Goal: Task Accomplishment & Management: Manage account settings

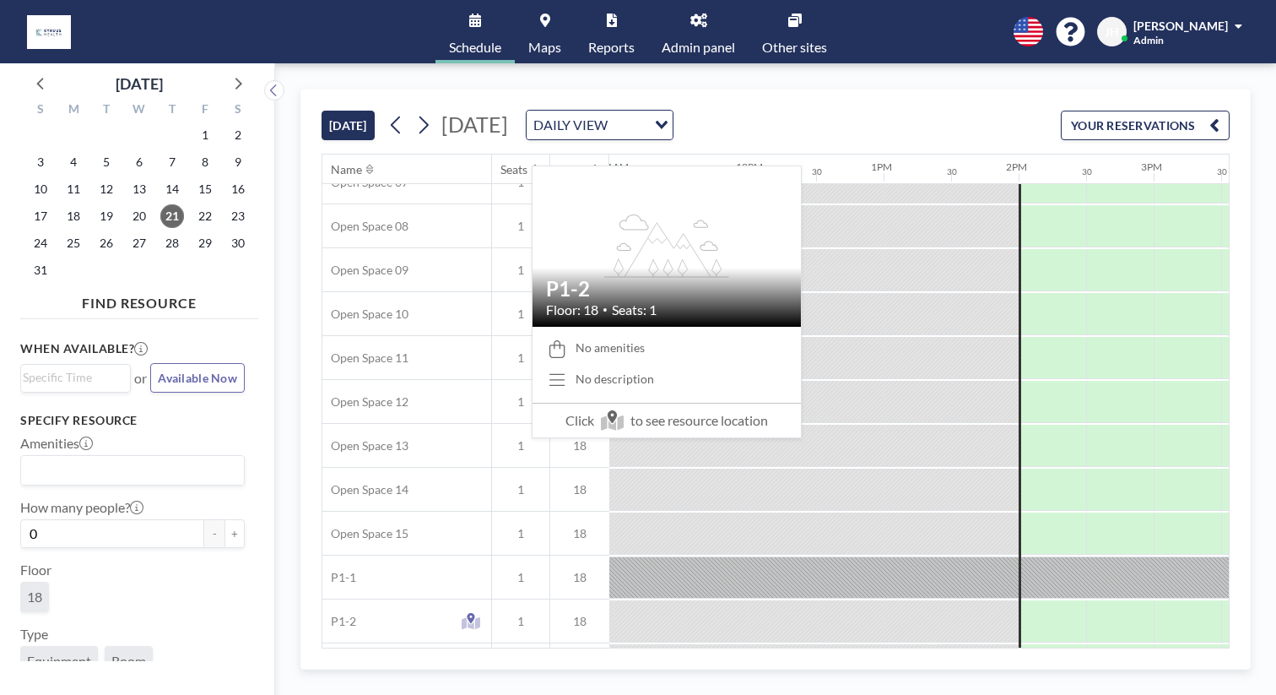
scroll to position [367, 1482]
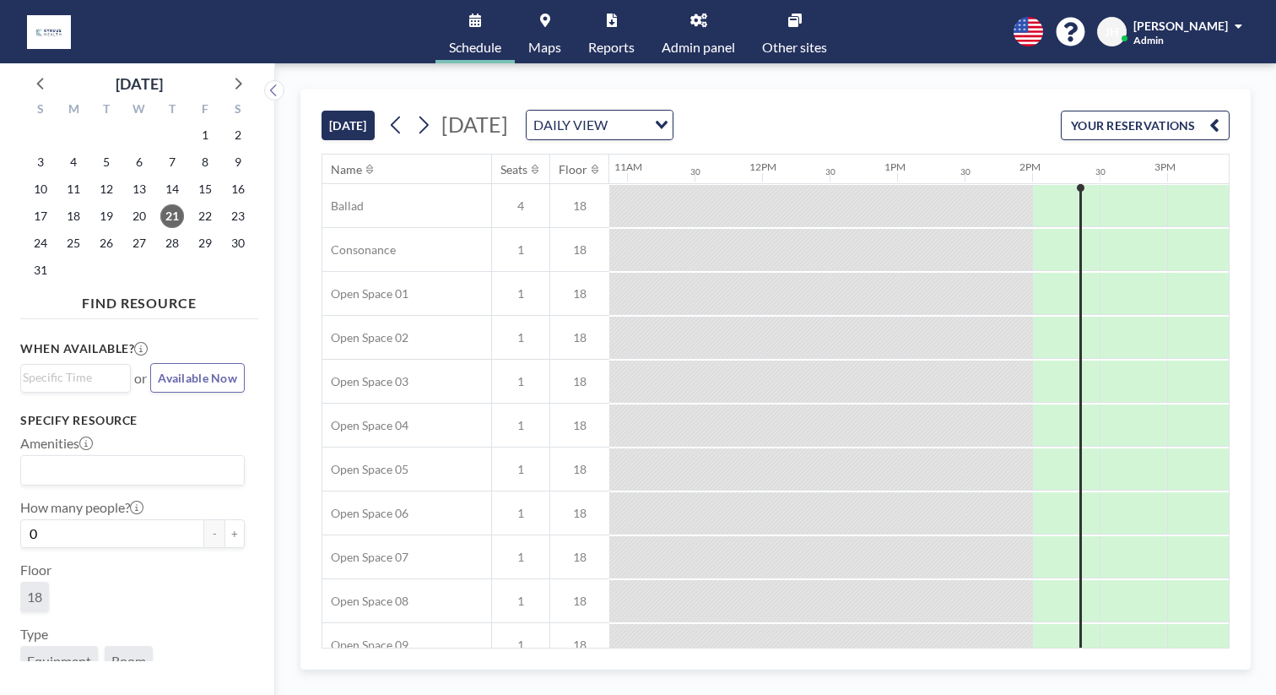
scroll to position [0, 1482]
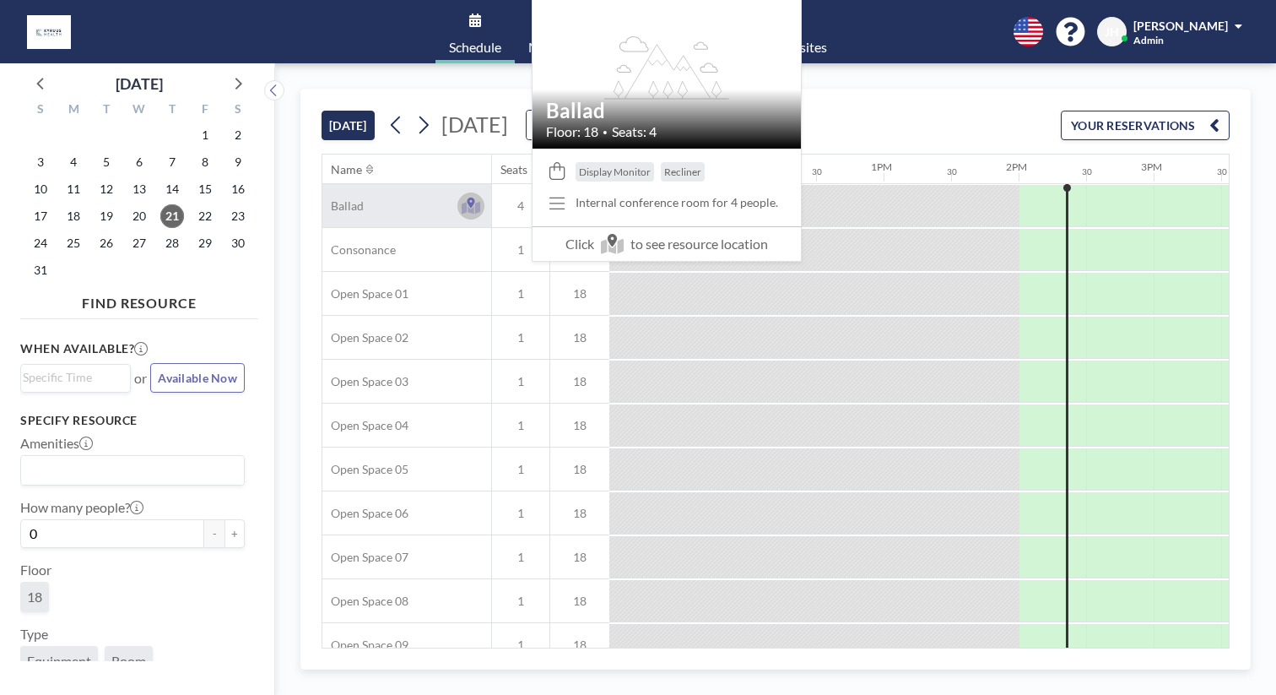
click at [462, 198] on icon at bounding box center [471, 206] width 19 height 17
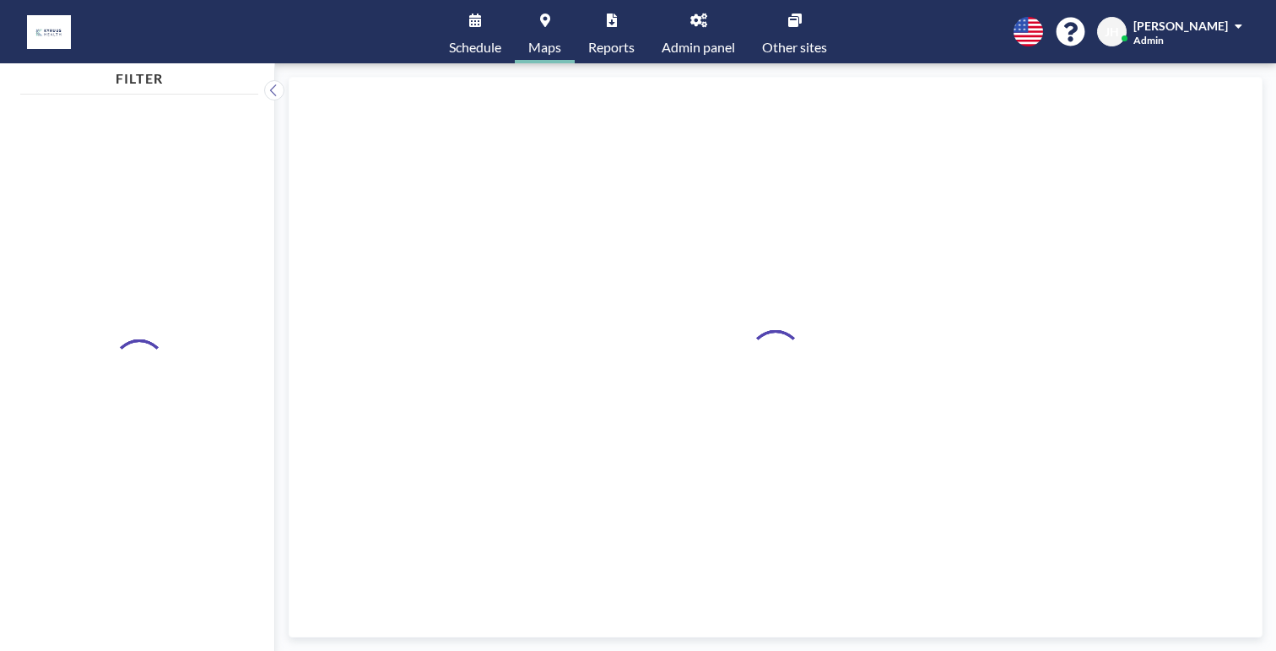
click at [501, 41] on span "Schedule" at bounding box center [475, 48] width 52 height 14
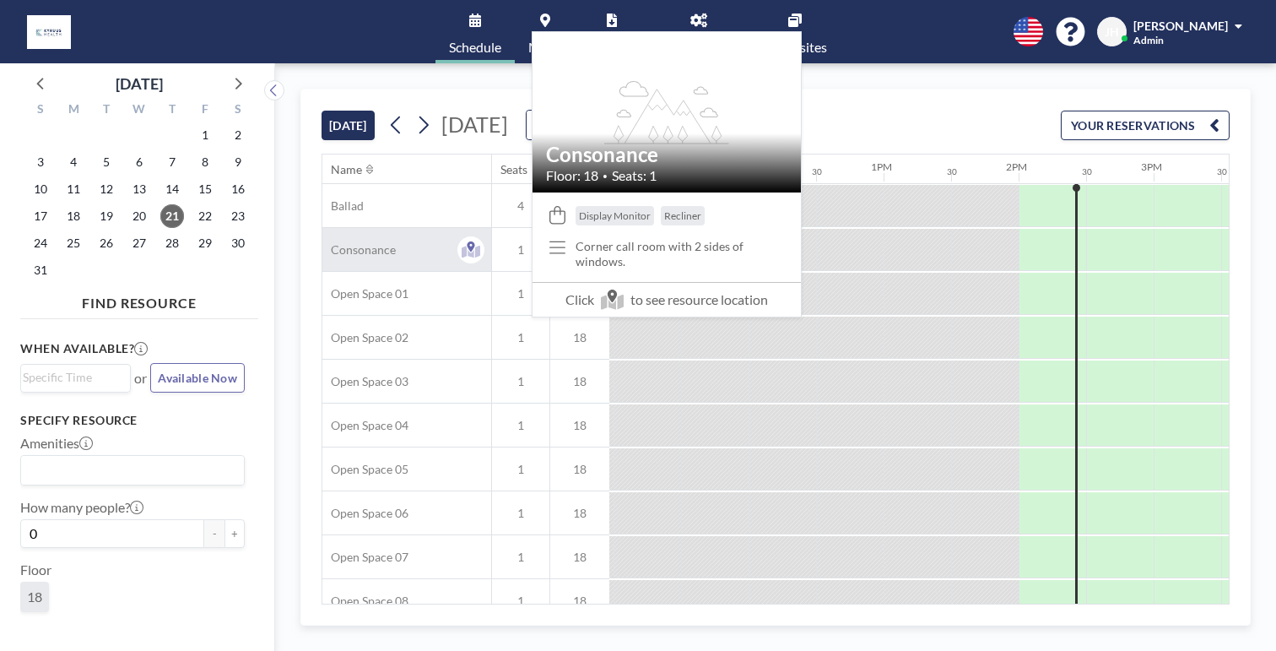
click at [354, 228] on div "Consonance" at bounding box center [406, 249] width 169 height 43
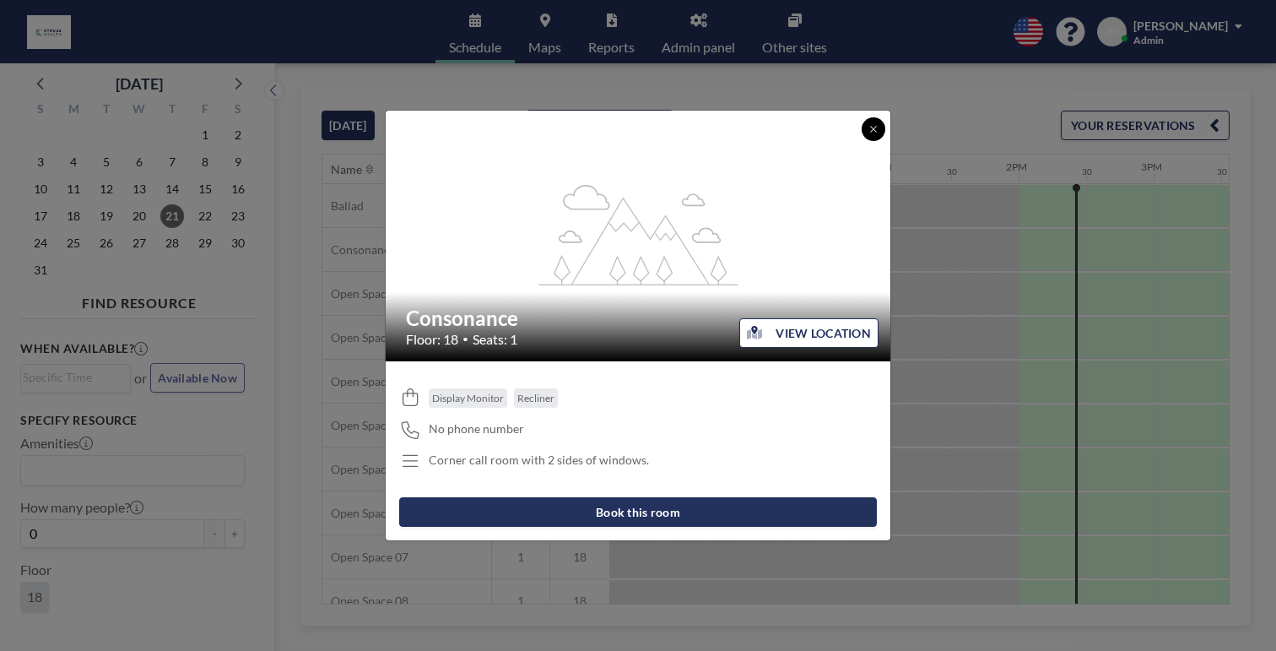
click at [862, 141] on button at bounding box center [874, 129] width 24 height 24
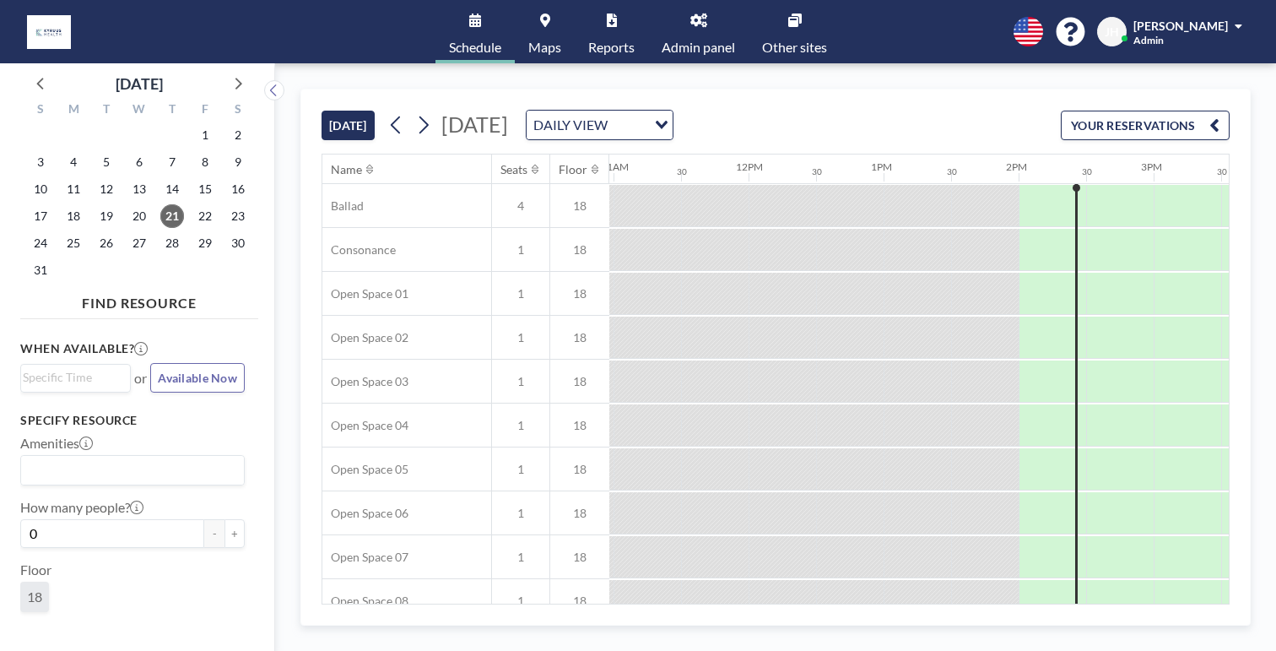
click at [616, 111] on div "DAILY VIEW" at bounding box center [587, 123] width 120 height 25
click at [618, 145] on li "WEEKLY VIEW" at bounding box center [635, 155] width 133 height 24
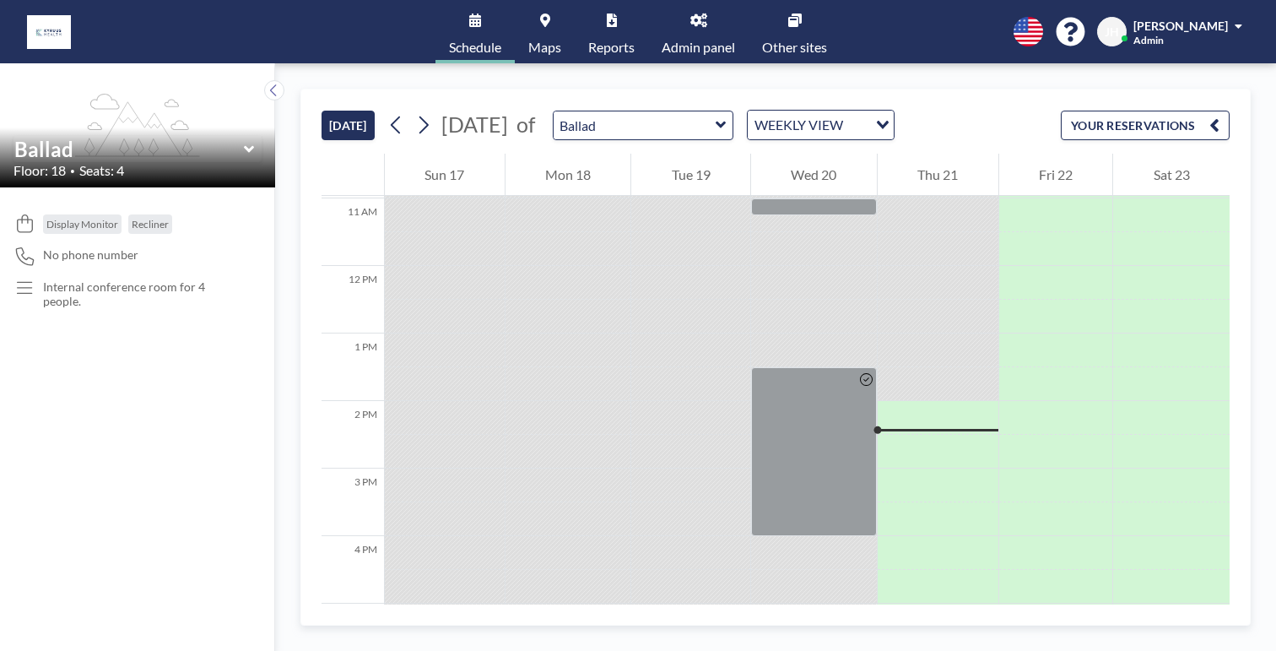
scroll to position [740, 0]
click at [748, 111] on div "WEEKLY VIEW" at bounding box center [808, 123] width 120 height 25
click at [684, 126] on li "DAILY VIEW" at bounding box center [708, 131] width 133 height 24
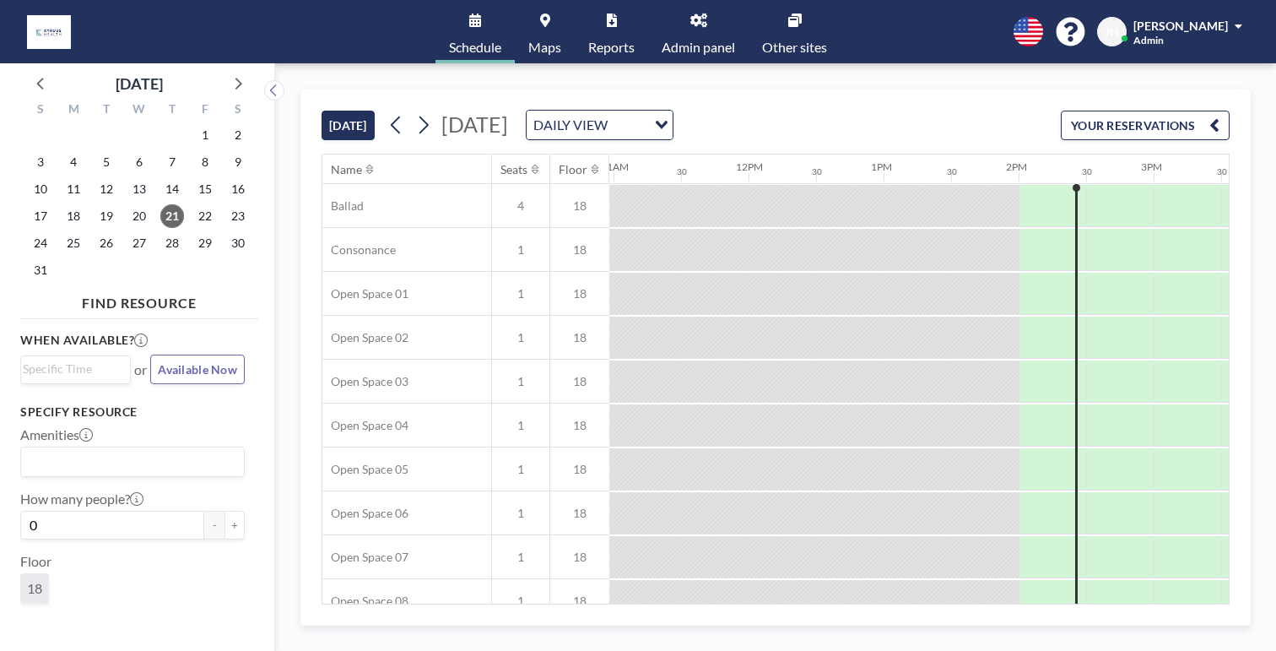
scroll to position [0, 0]
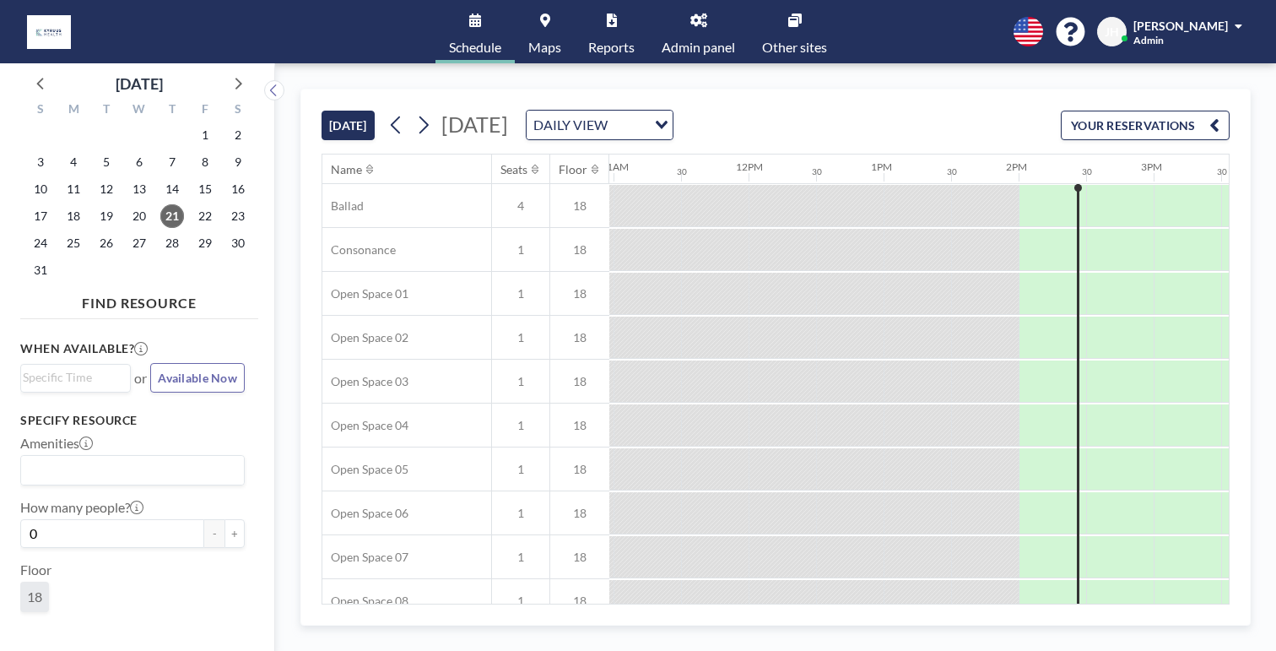
click at [621, 13] on link "Reports" at bounding box center [611, 31] width 73 height 63
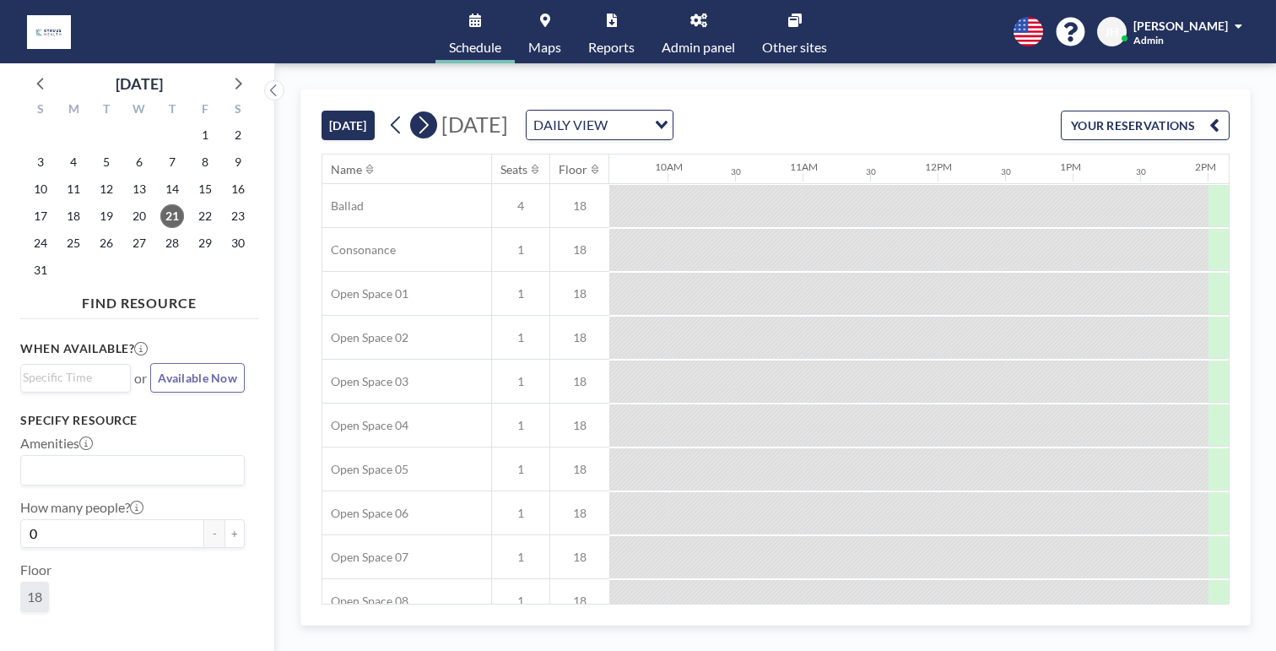
scroll to position [0, 1412]
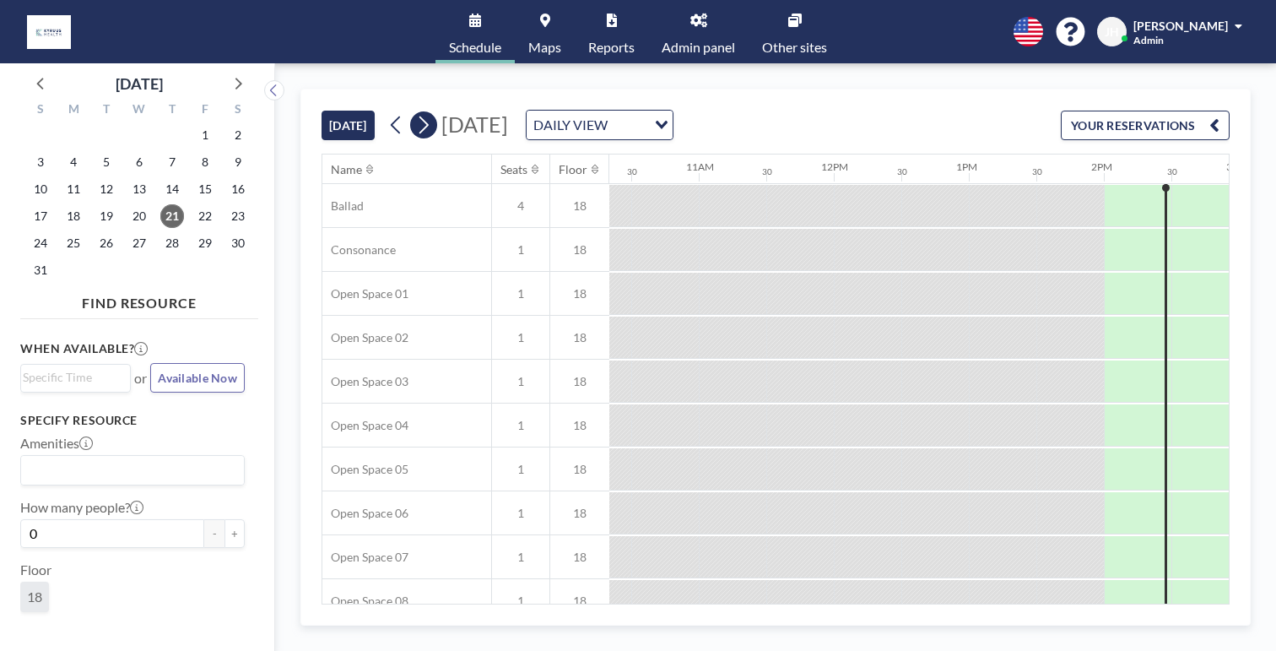
click at [415, 112] on icon at bounding box center [423, 124] width 16 height 25
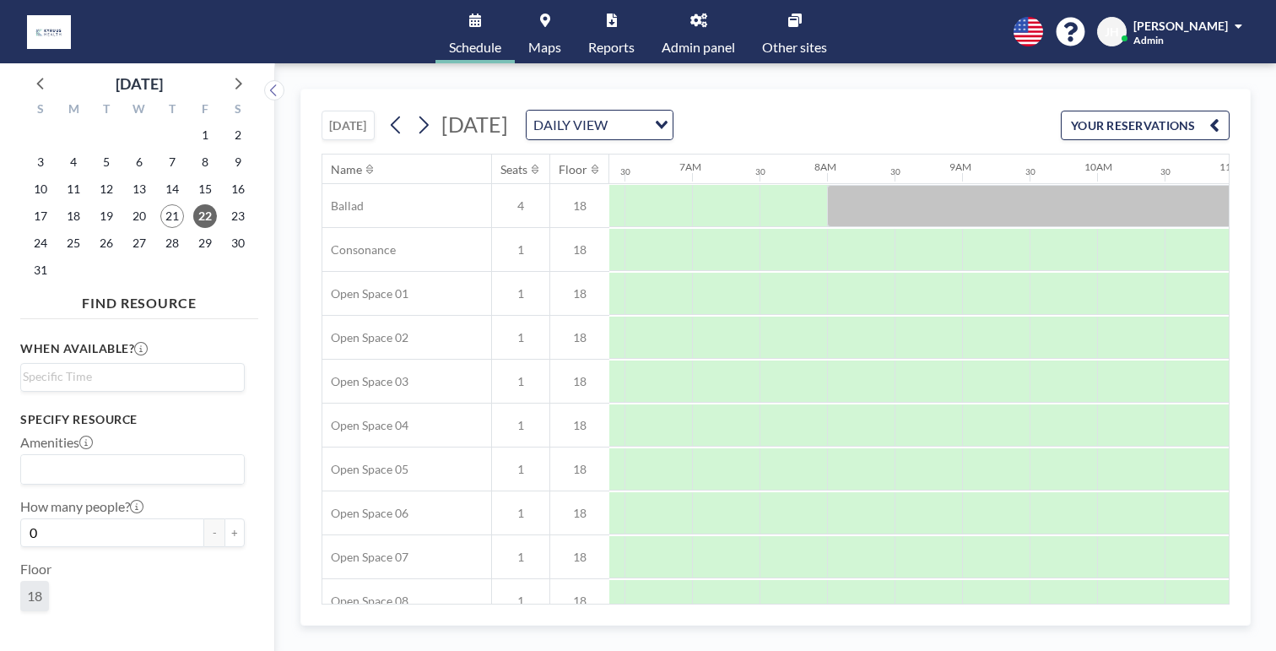
scroll to position [0, 853]
click at [691, 14] on icon at bounding box center [699, 21] width 17 height 14
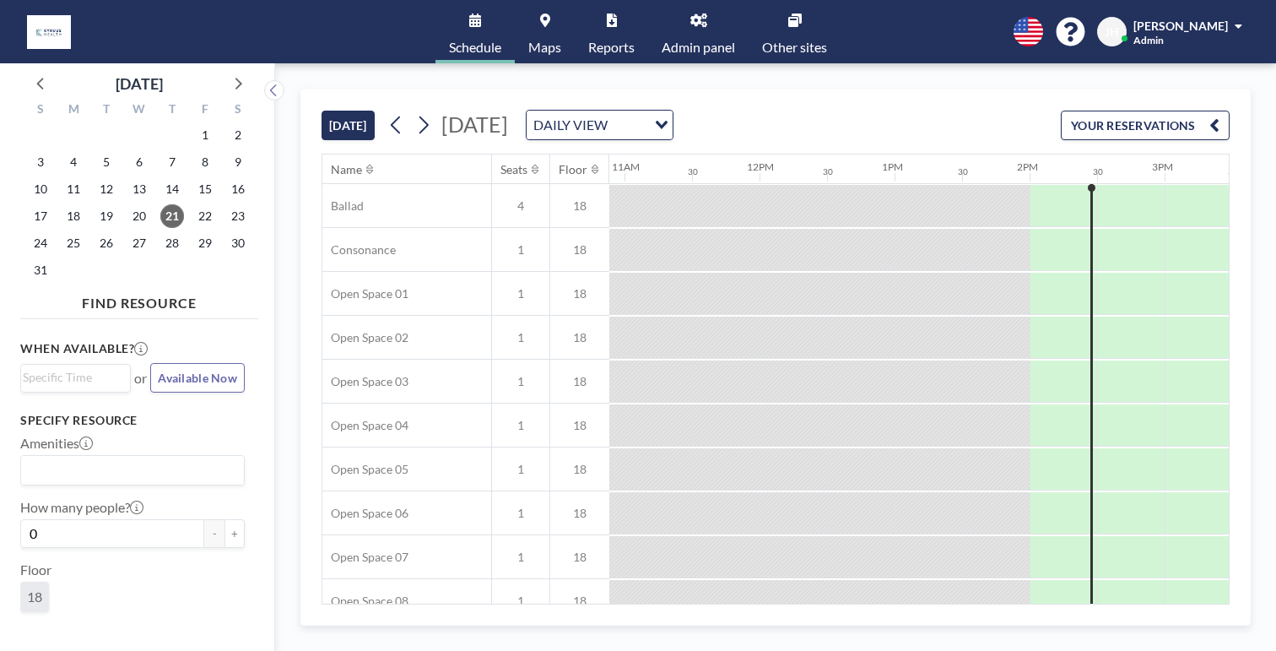
scroll to position [0, 1482]
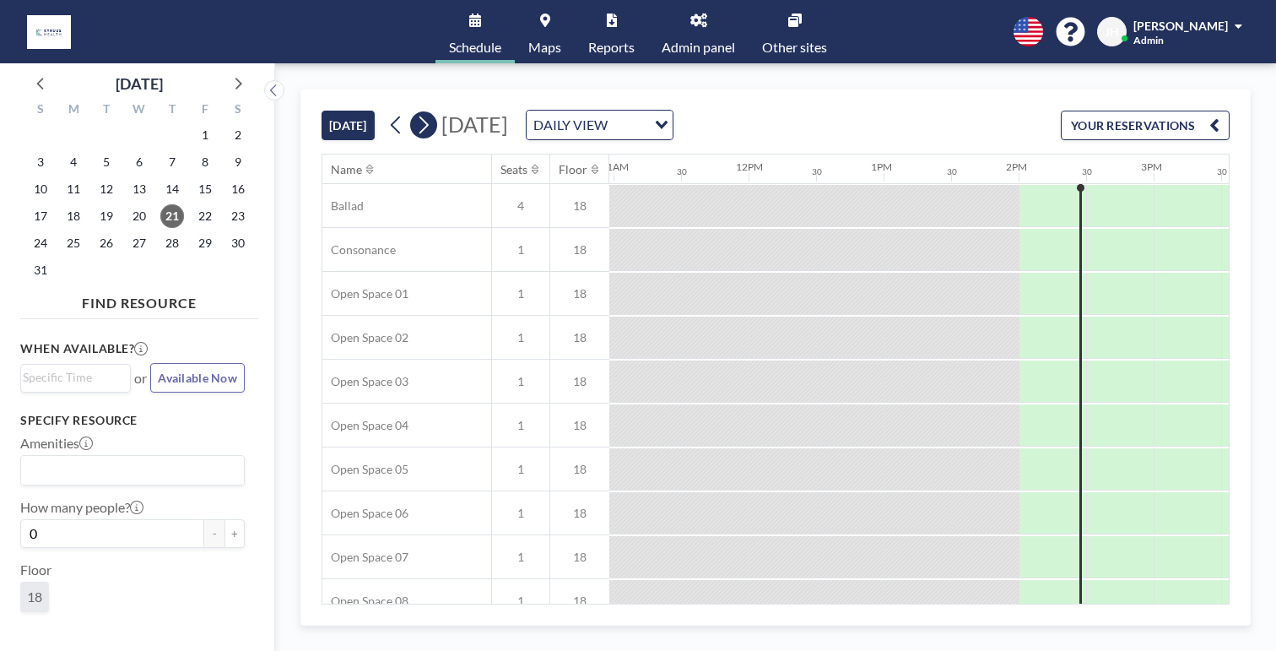
click at [415, 112] on icon at bounding box center [423, 124] width 16 height 25
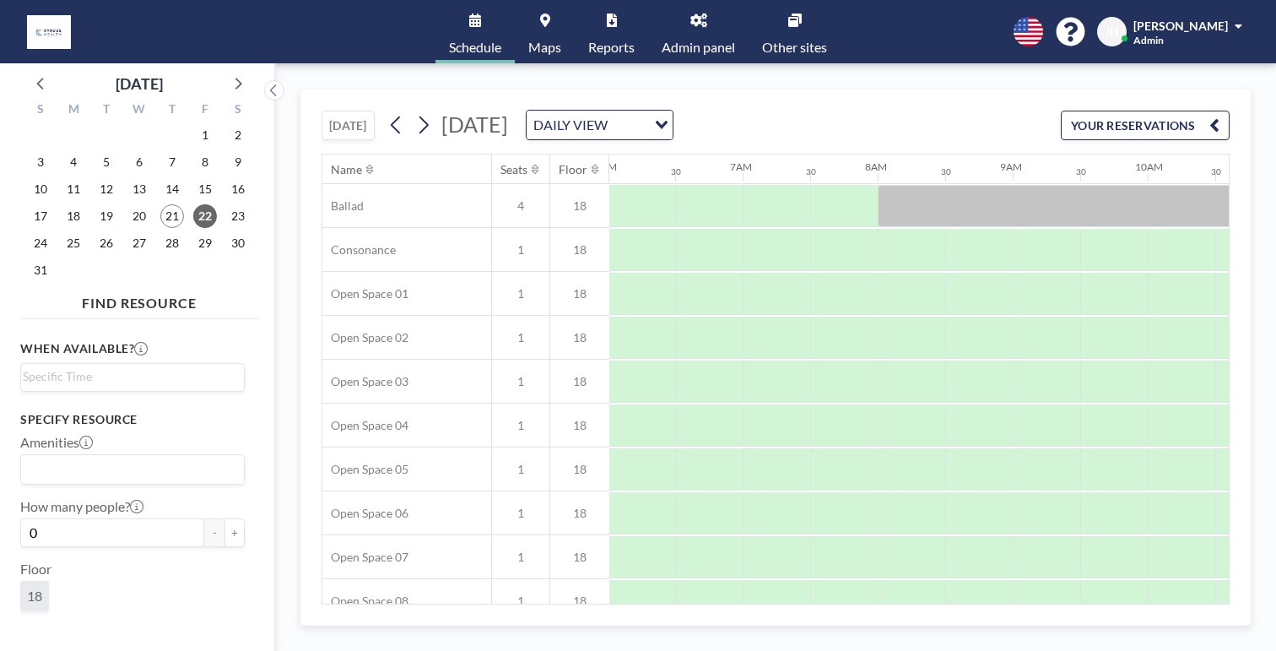
scroll to position [0, 823]
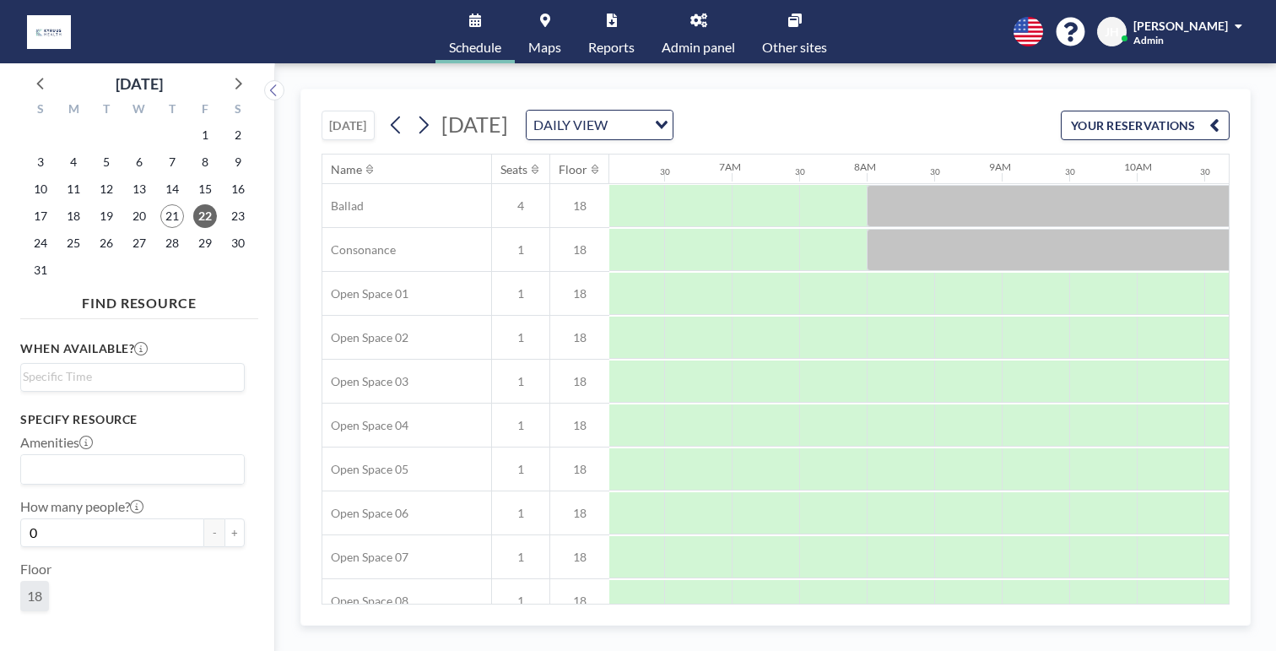
click at [692, 29] on link "Admin panel" at bounding box center [698, 31] width 100 height 63
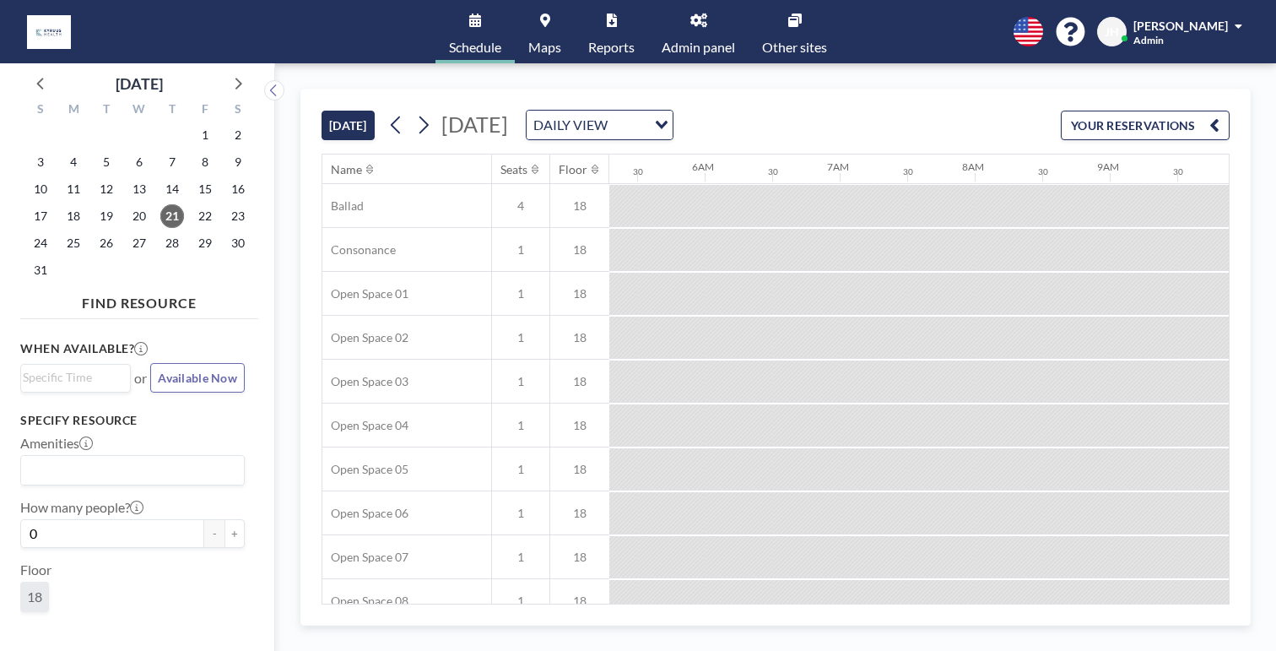
scroll to position [0, 1195]
click at [674, 21] on link "Admin panel" at bounding box center [698, 31] width 100 height 63
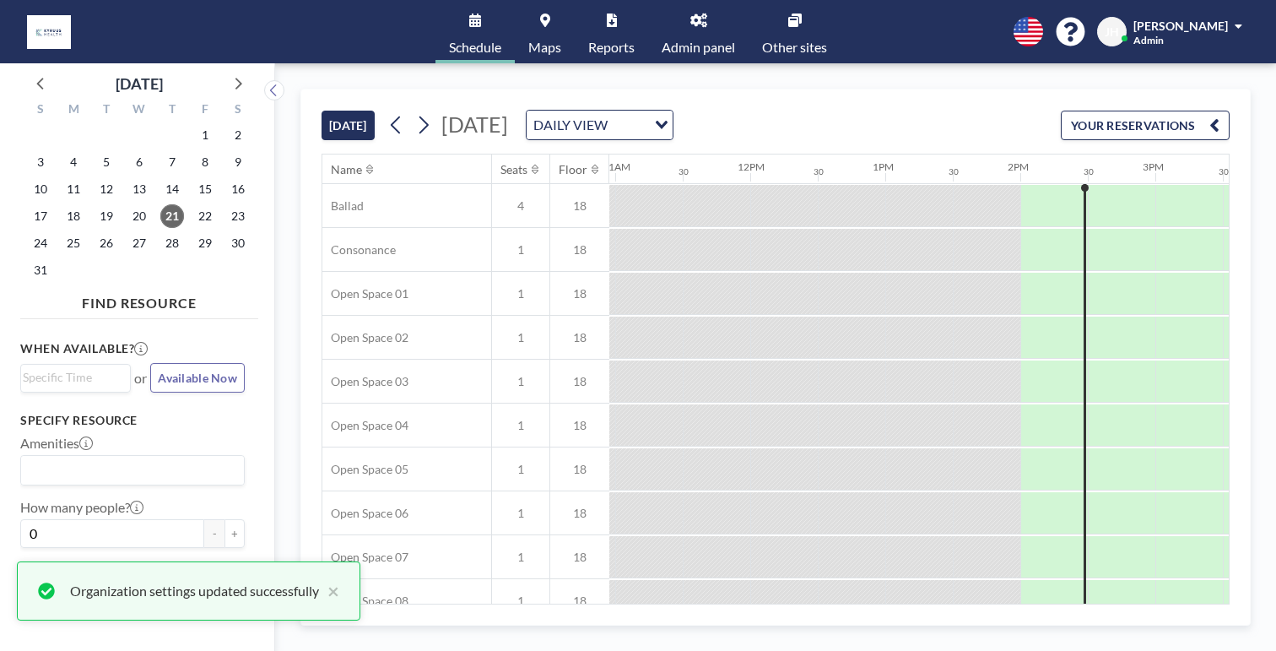
scroll to position [0, 1482]
click at [420, 117] on icon at bounding box center [424, 126] width 9 height 18
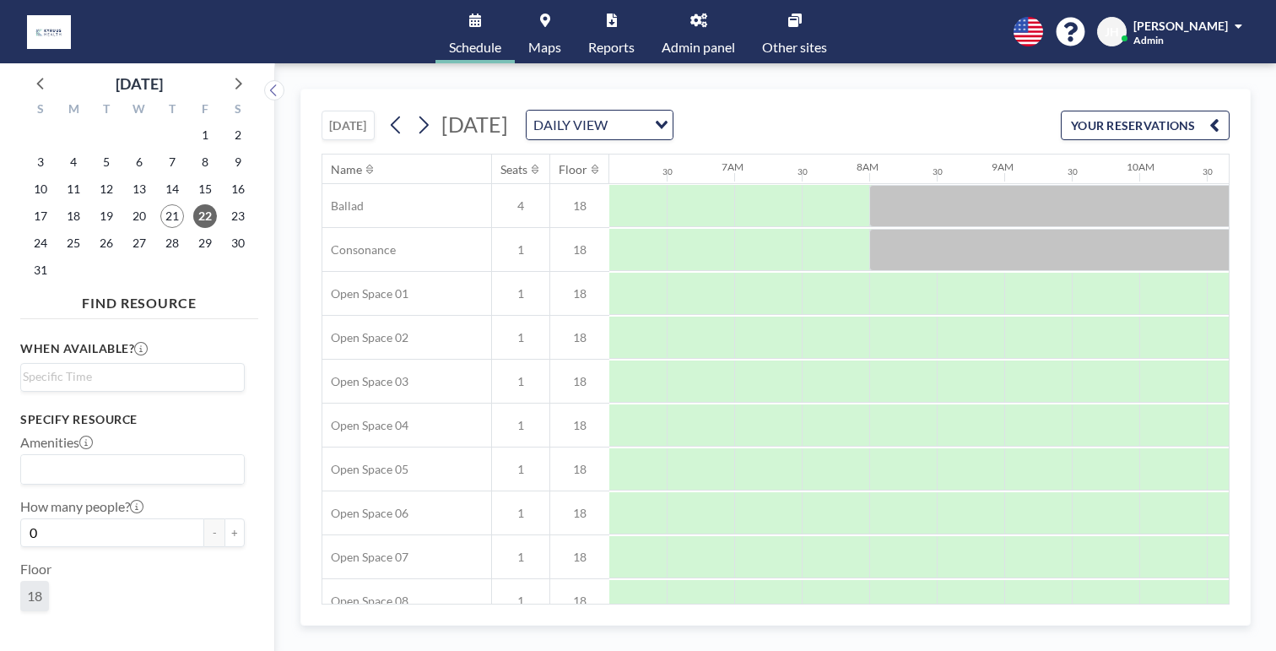
scroll to position [0, 823]
click at [415, 112] on icon at bounding box center [423, 124] width 16 height 25
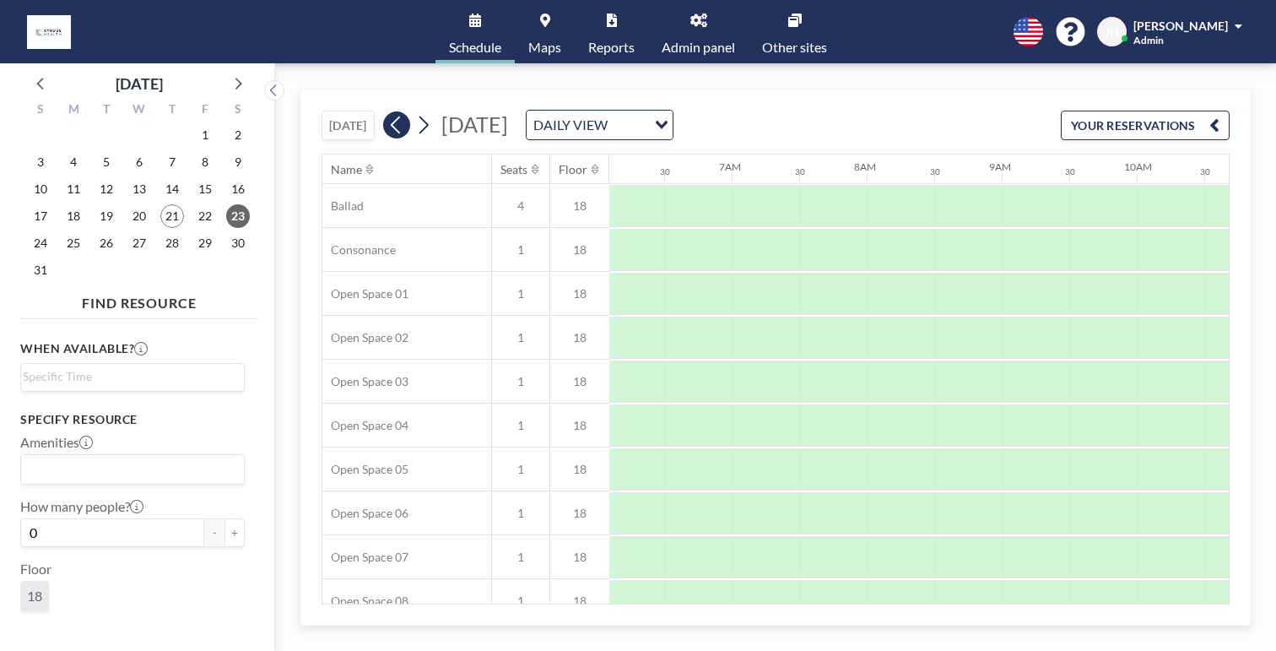
click at [388, 112] on icon at bounding box center [396, 124] width 16 height 25
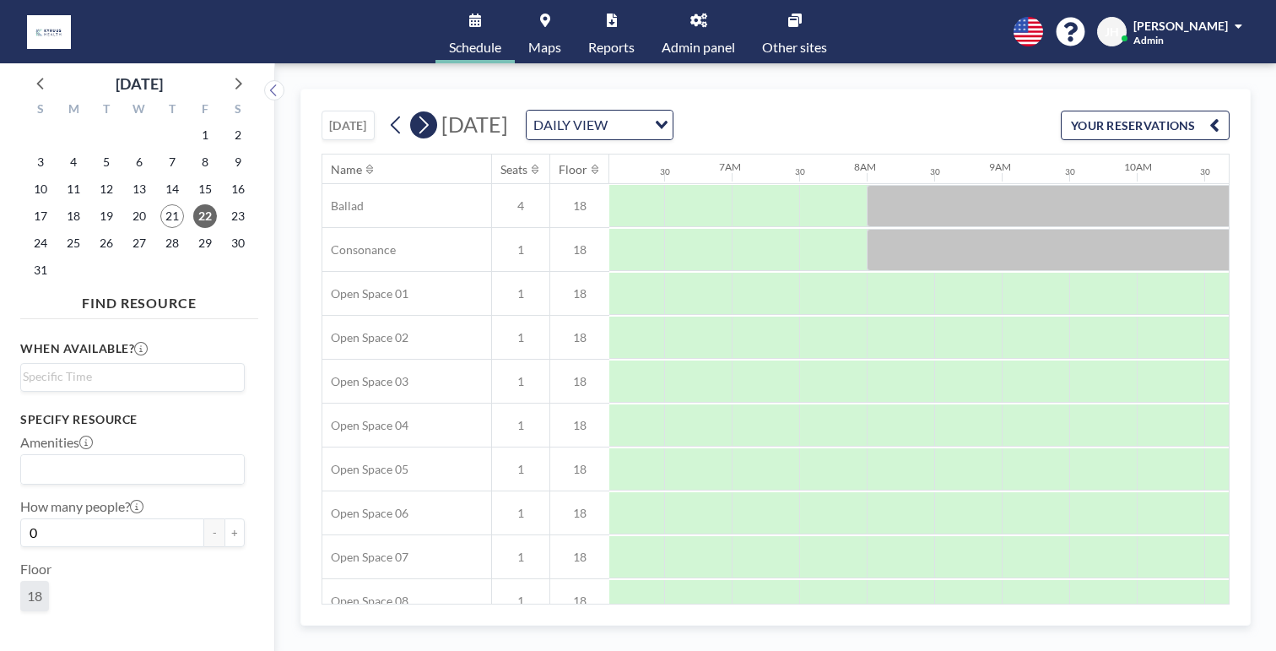
click at [415, 112] on icon at bounding box center [423, 124] width 16 height 25
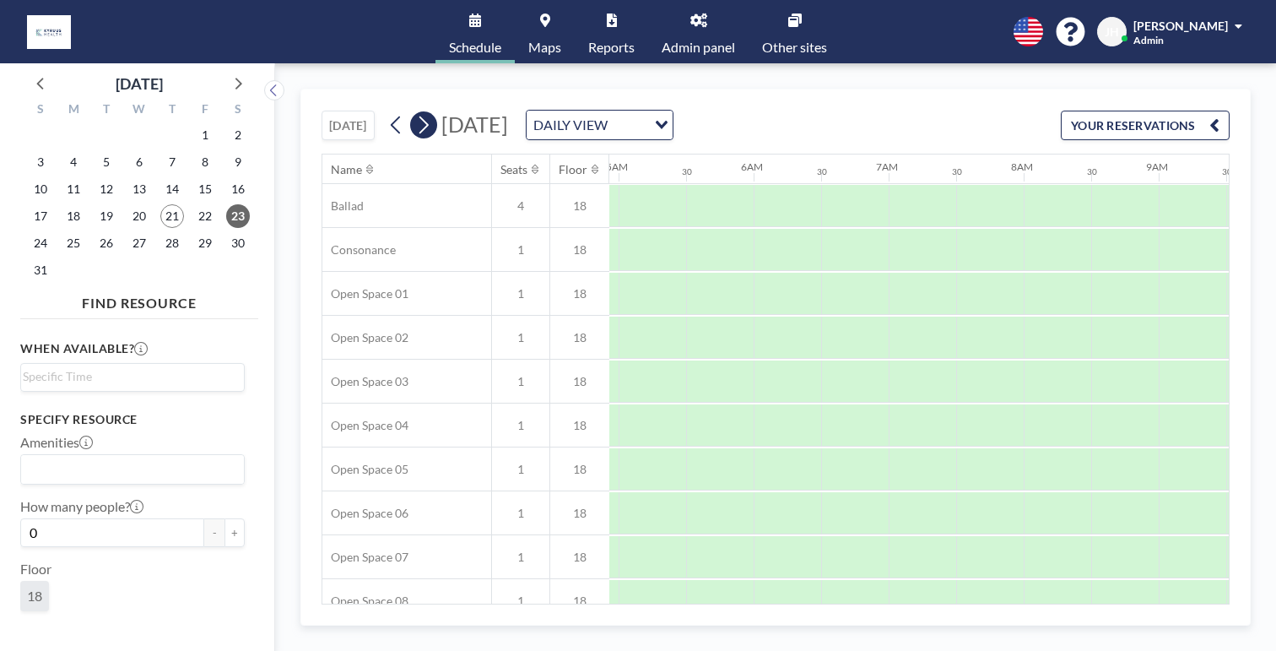
scroll to position [0, 779]
click at [415, 112] on icon at bounding box center [423, 124] width 16 height 25
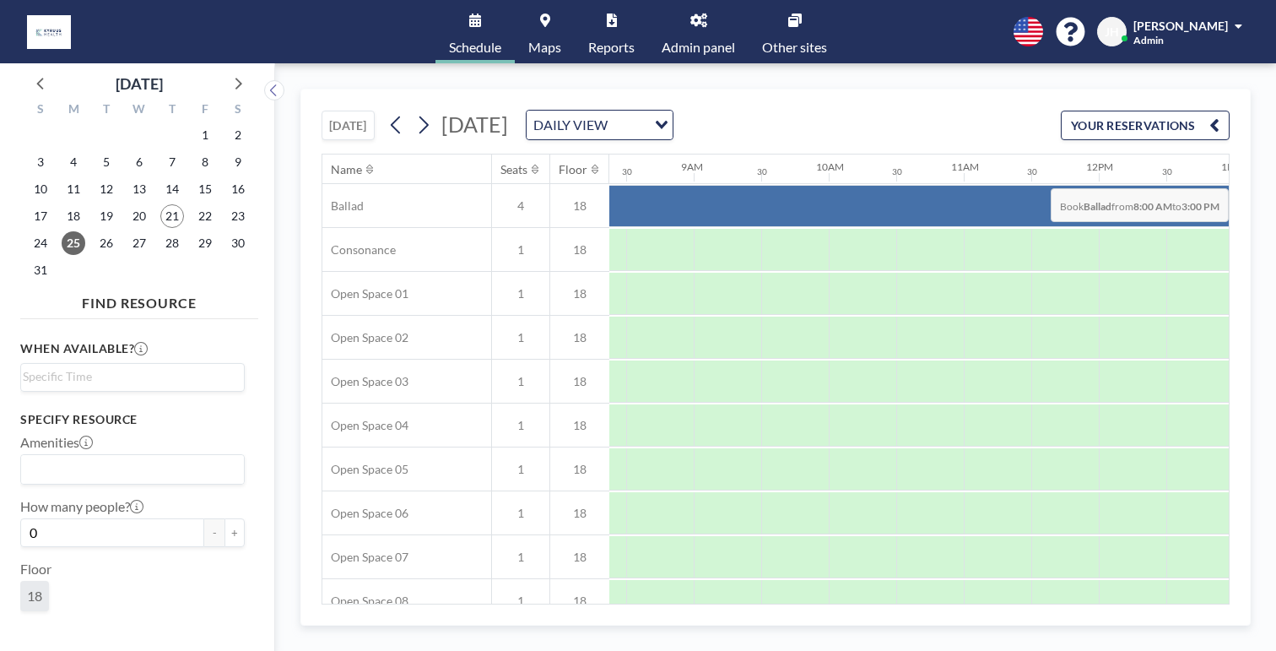
scroll to position [0, 1421]
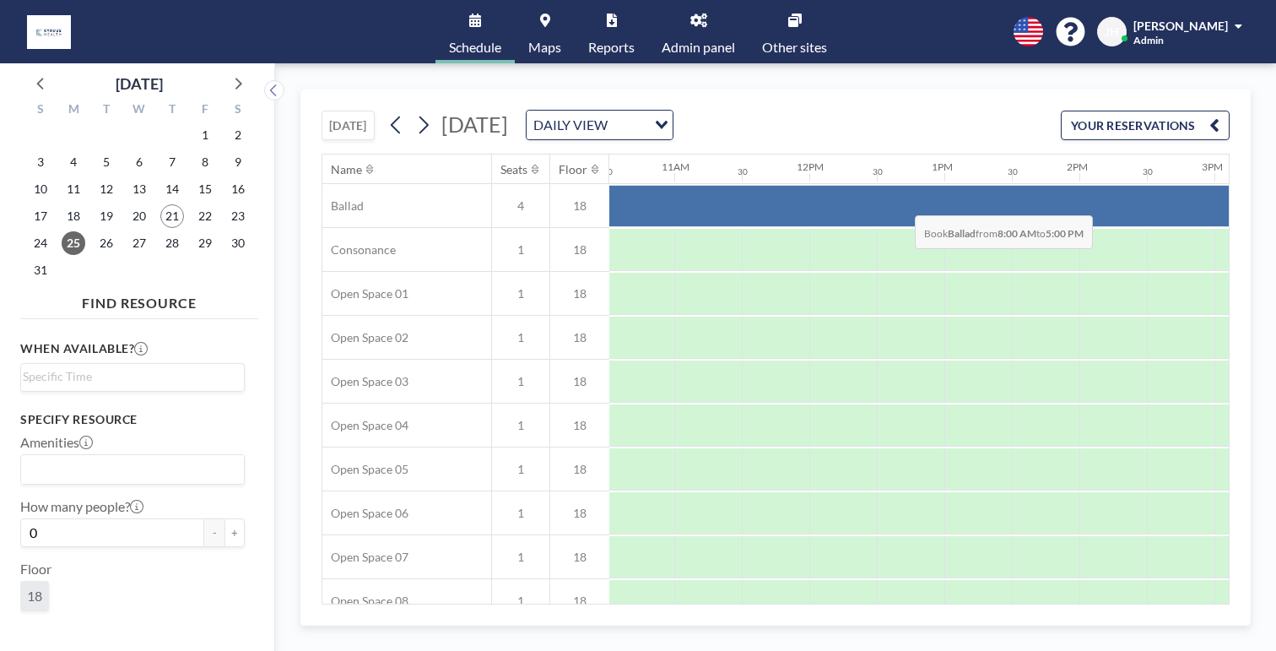
drag, startPoint x: 576, startPoint y: 175, endPoint x: 910, endPoint y: 176, distance: 334.3
click at [910, 185] on div at bounding box center [877, 206] width 1216 height 42
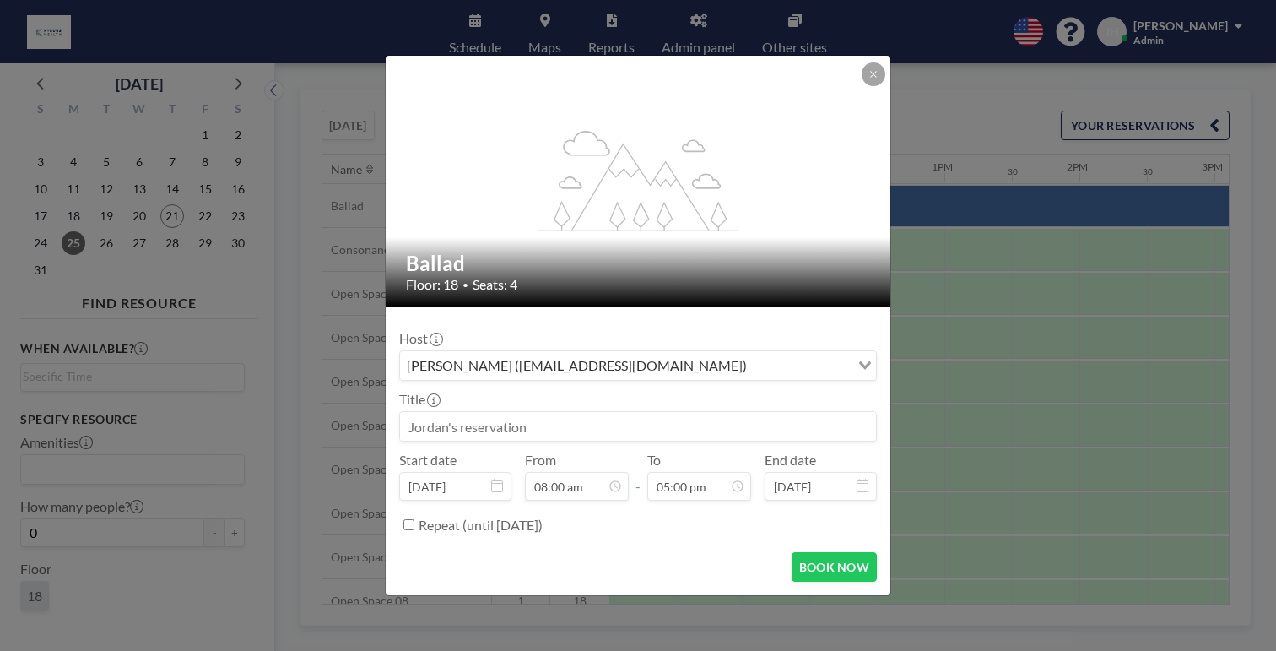
click at [602, 412] on input at bounding box center [638, 426] width 476 height 29
click at [792, 552] on button "BOOK NOW" at bounding box center [834, 567] width 85 height 30
type input "Office Closed"
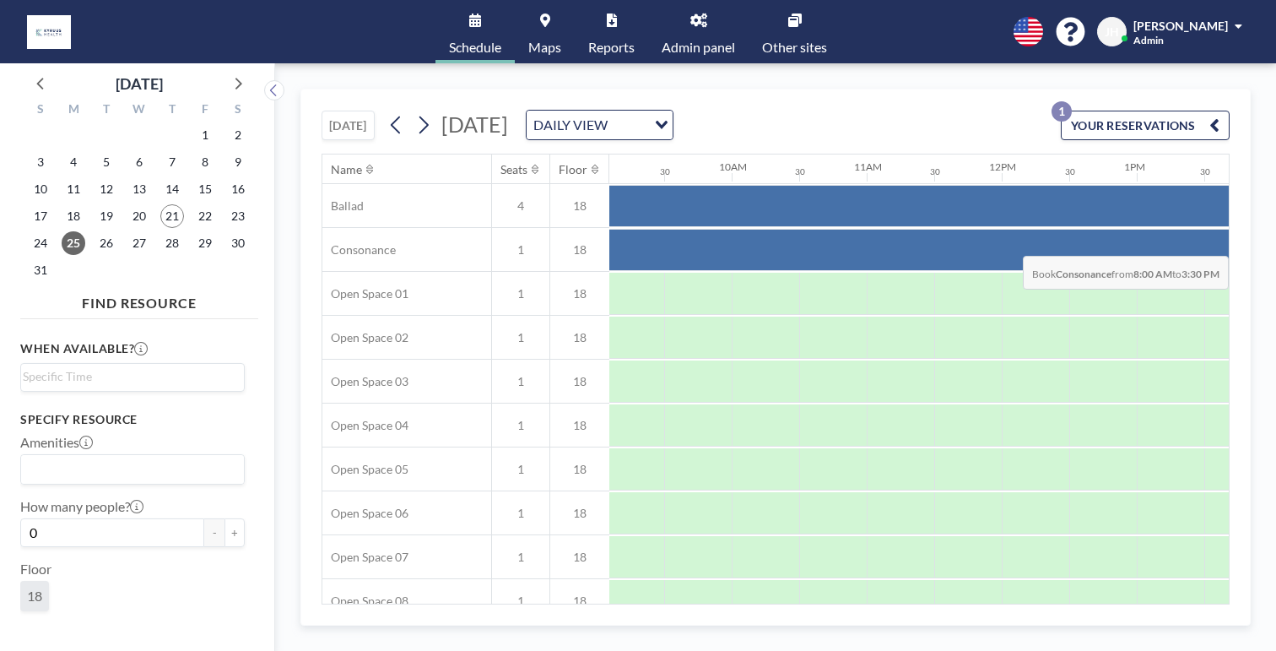
scroll to position [0, 1250]
drag, startPoint x: 529, startPoint y: 199, endPoint x: 1079, endPoint y: 205, distance: 549.6
click at [1079, 229] on div at bounding box center [1048, 250] width 1216 height 42
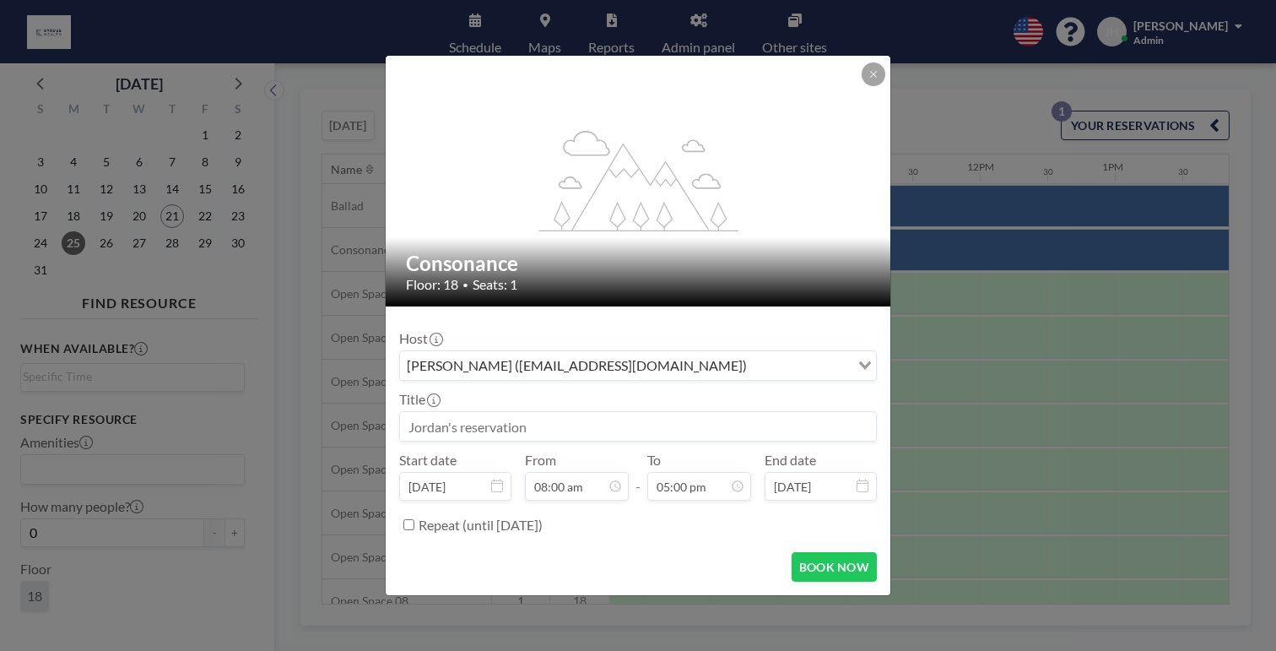
click at [583, 412] on input at bounding box center [638, 426] width 476 height 29
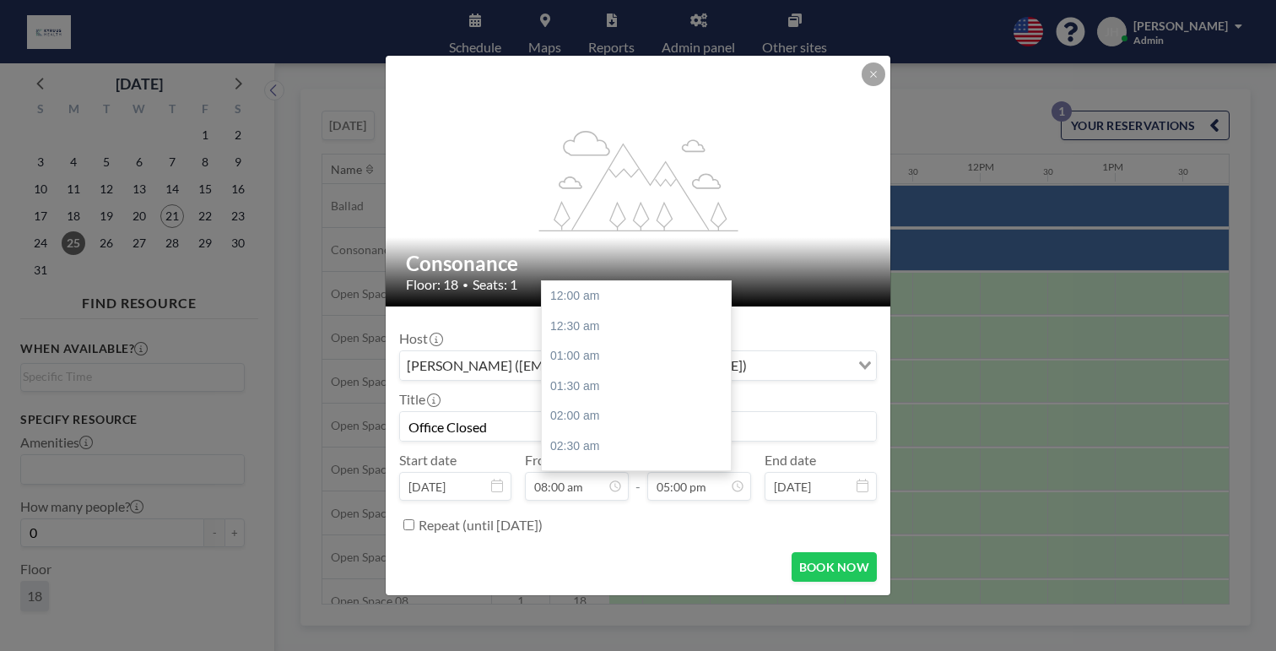
scroll to position [916, 0]
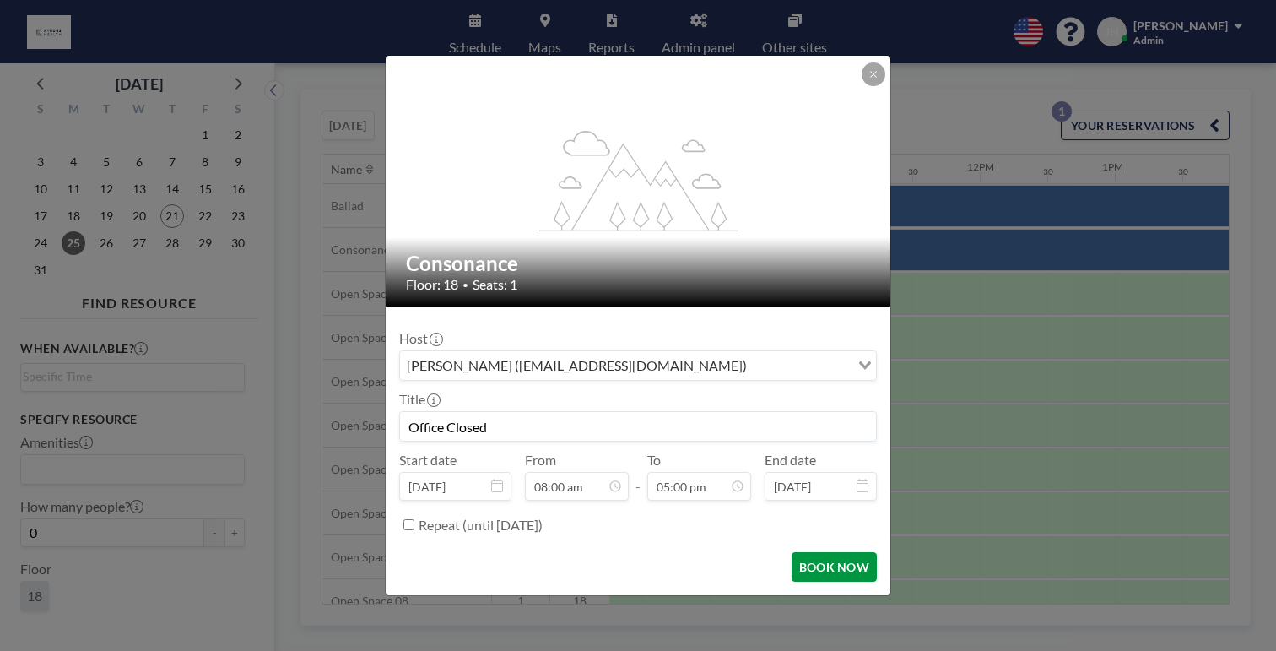
type input "Office Closed"
click at [792, 552] on button "BOOK NOW" at bounding box center [834, 567] width 85 height 30
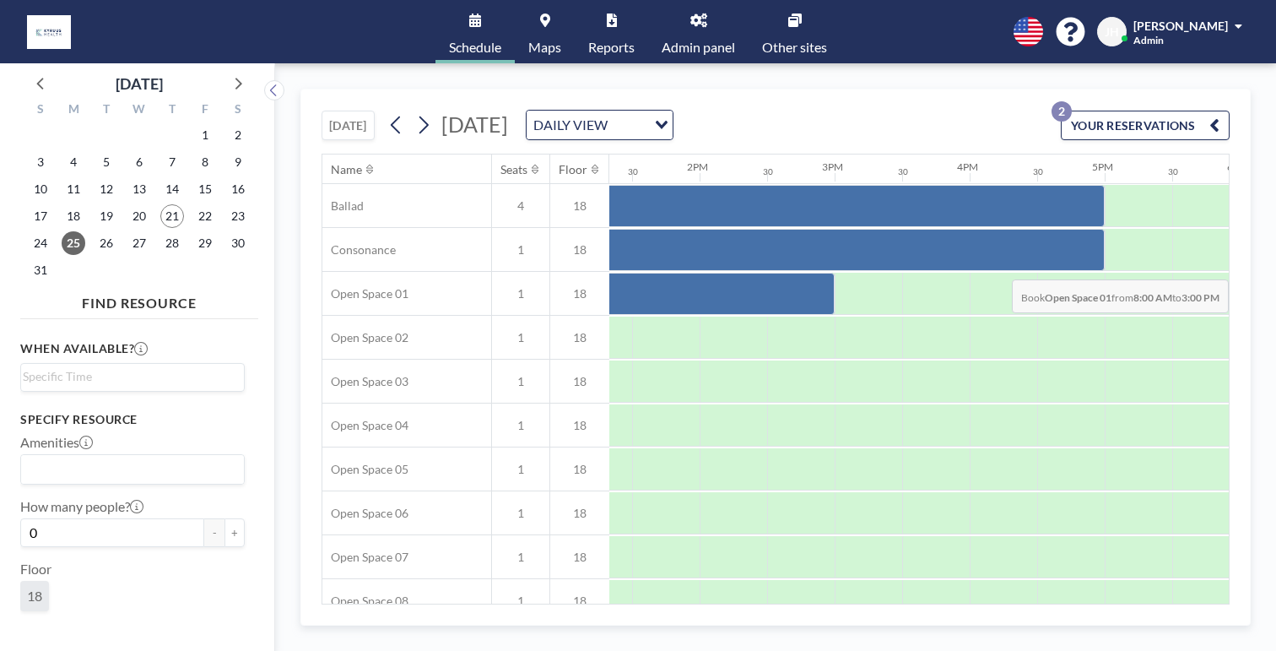
scroll to position [0, 1894]
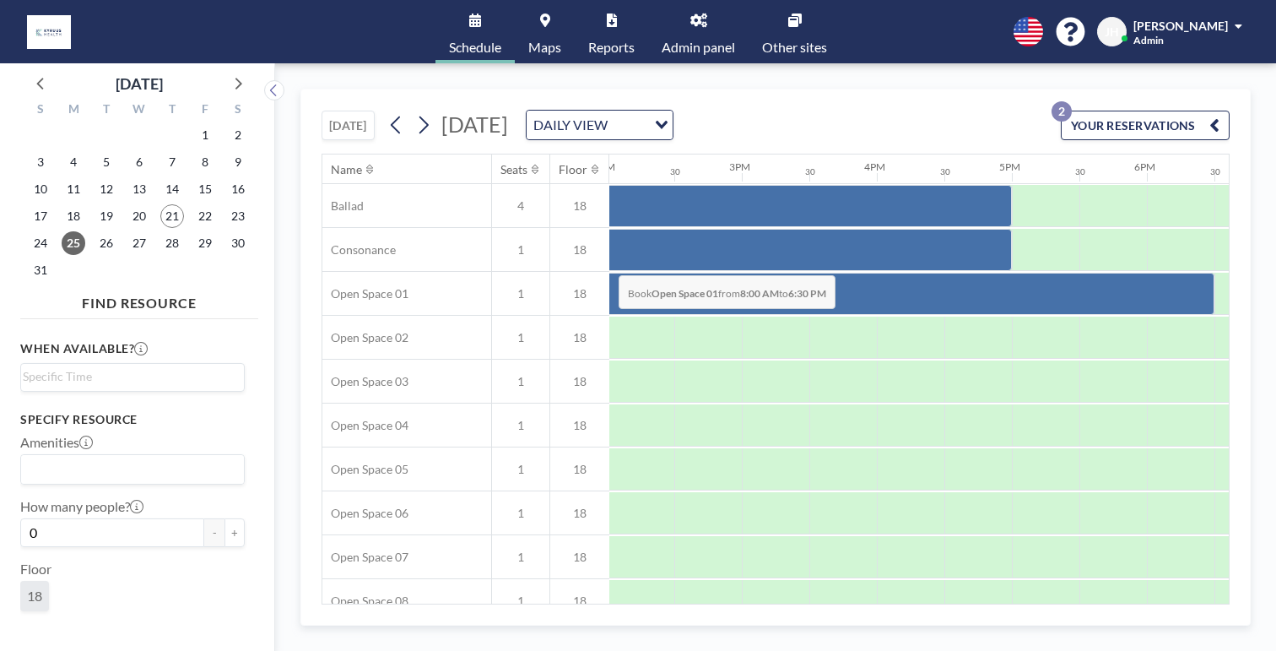
drag, startPoint x: 545, startPoint y: 241, endPoint x: 602, endPoint y: 237, distance: 56.7
click at [602, 273] on div at bounding box center [506, 294] width 1418 height 42
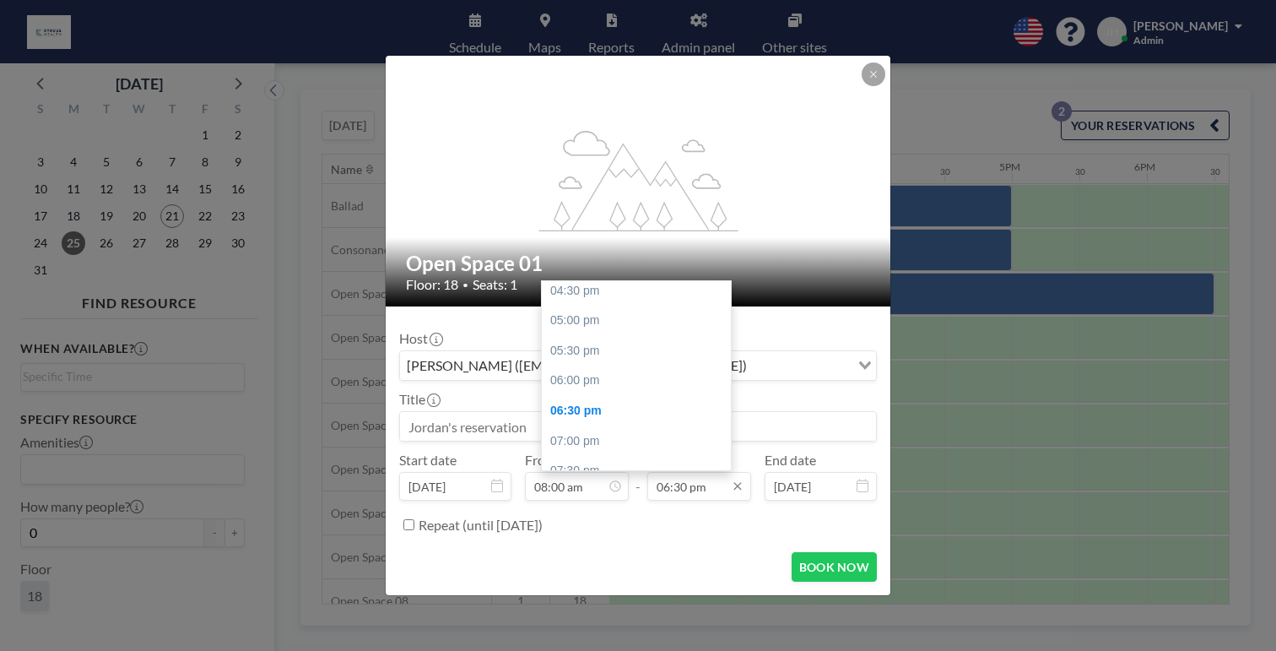
click at [678, 472] on input "06:30 pm" at bounding box center [700, 486] width 104 height 29
click at [586, 413] on div "05:00 pm" at bounding box center [636, 428] width 189 height 30
type input "05:00 pm"
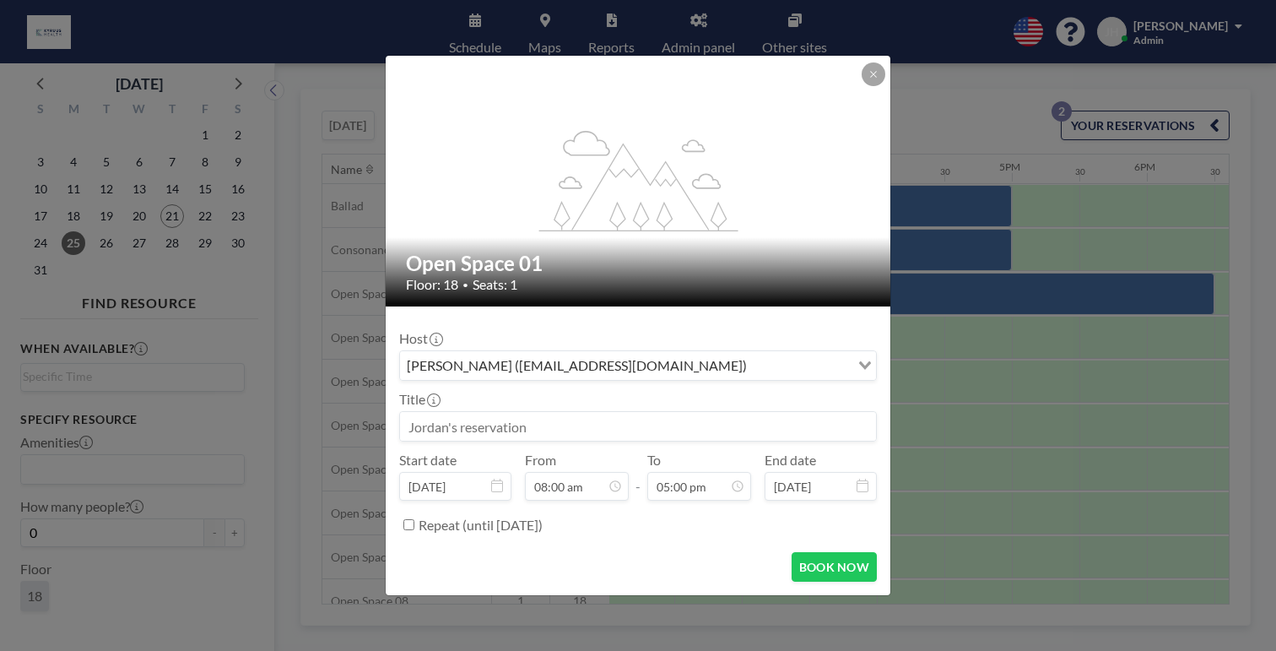
scroll to position [916, 0]
click at [811, 552] on button "BOOK NOW" at bounding box center [834, 567] width 85 height 30
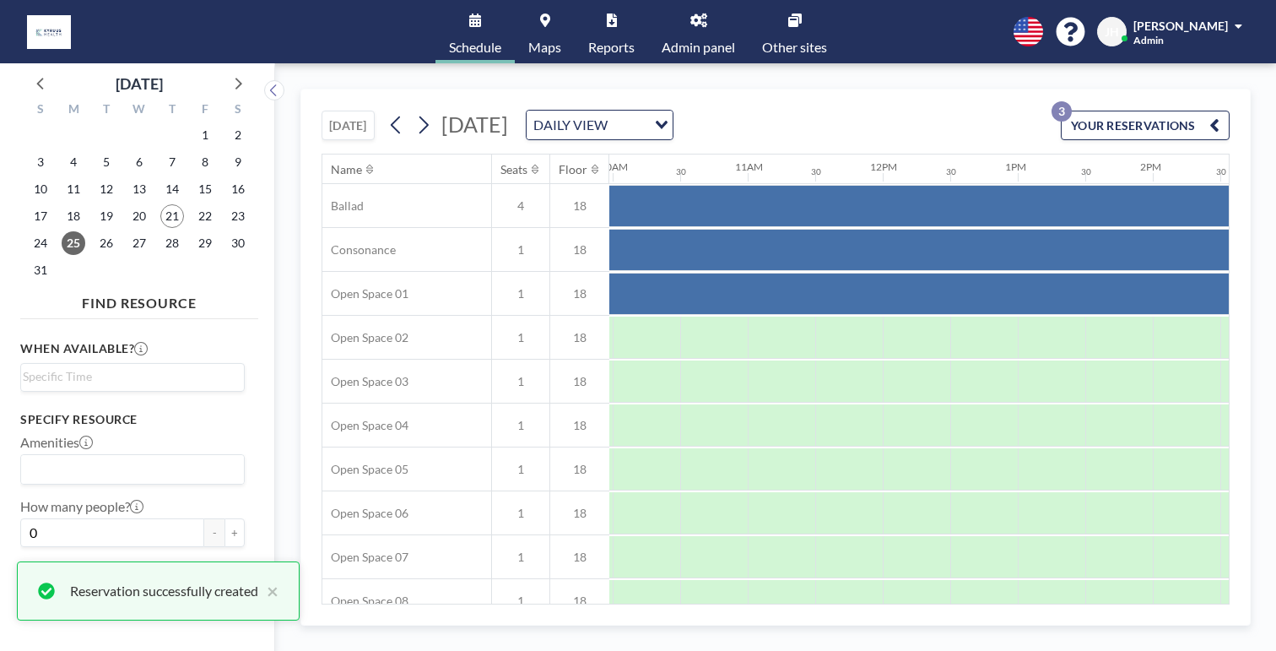
scroll to position [0, 1333]
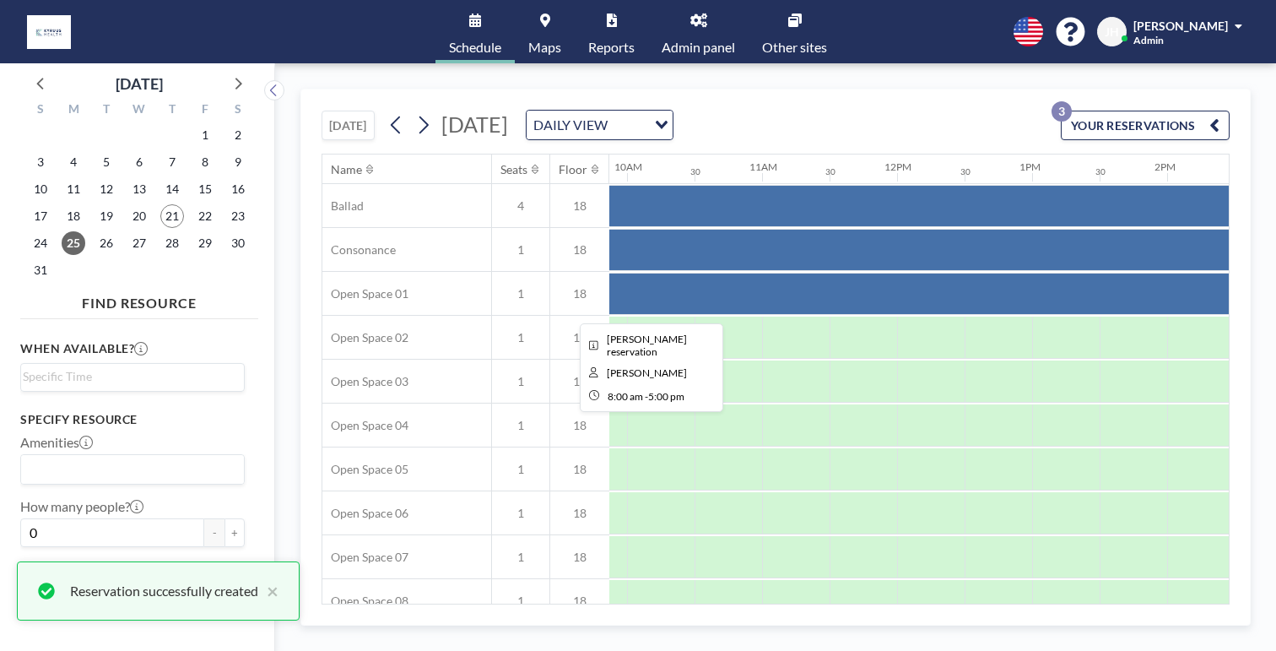
click at [818, 273] on div at bounding box center [965, 294] width 1216 height 42
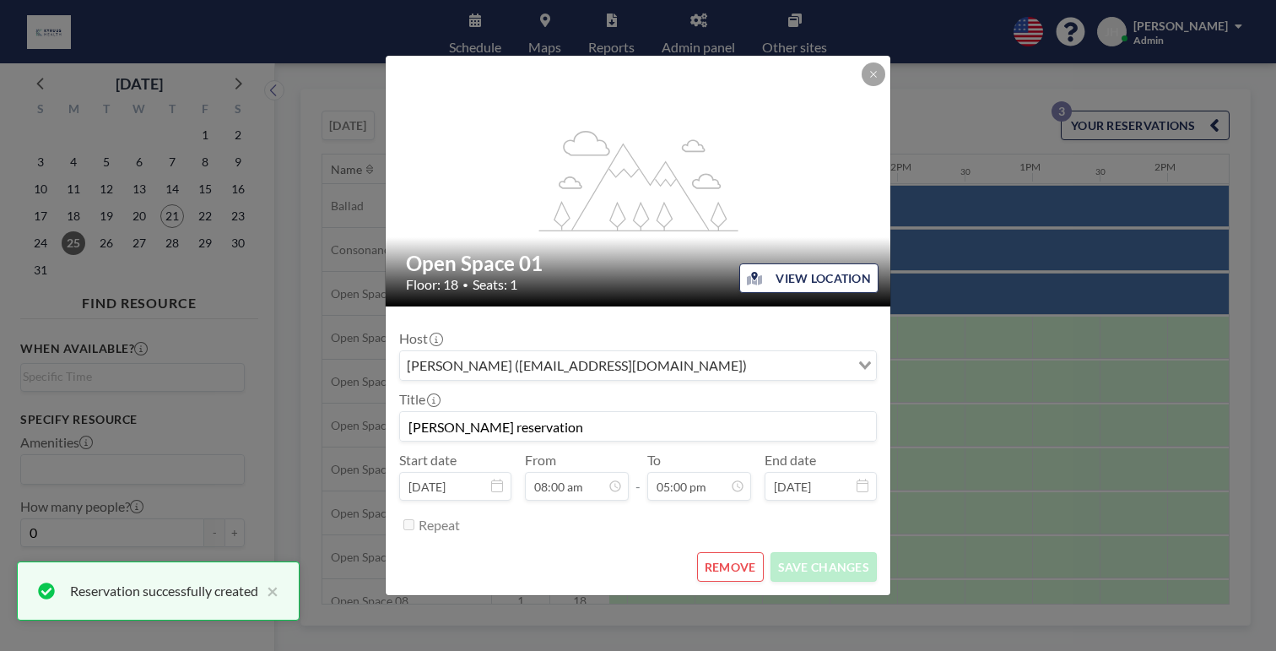
click at [639, 412] on input "Jordan's reservation" at bounding box center [638, 426] width 476 height 29
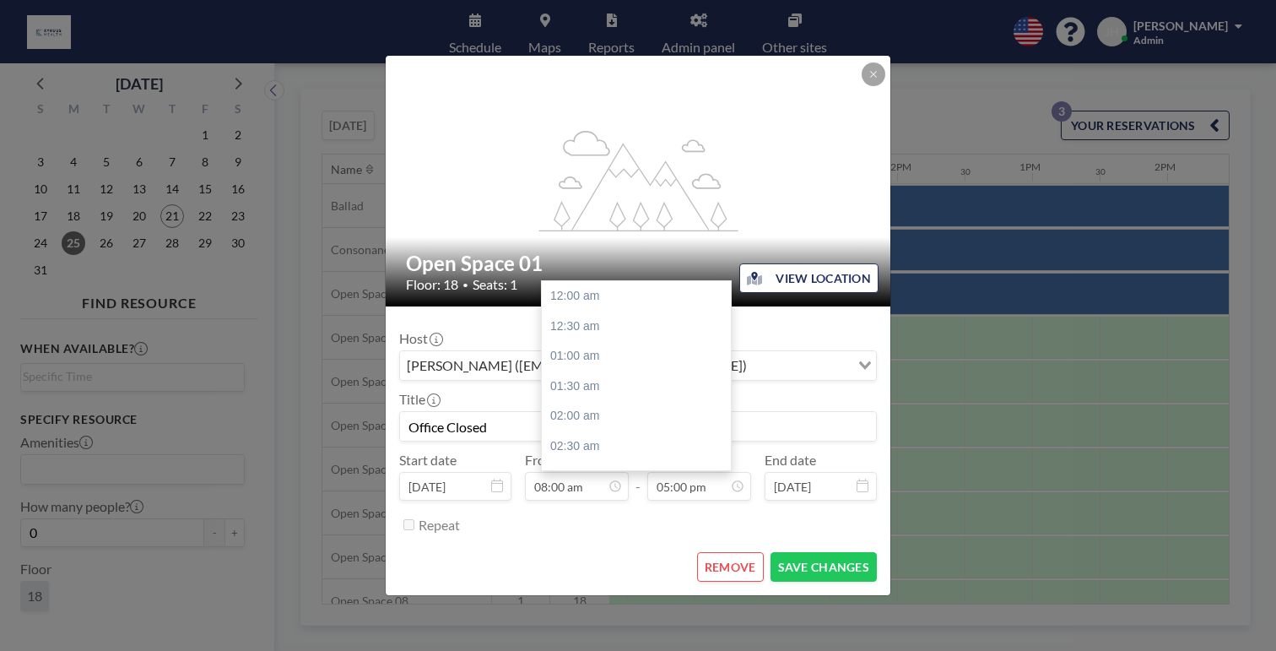
scroll to position [916, 0]
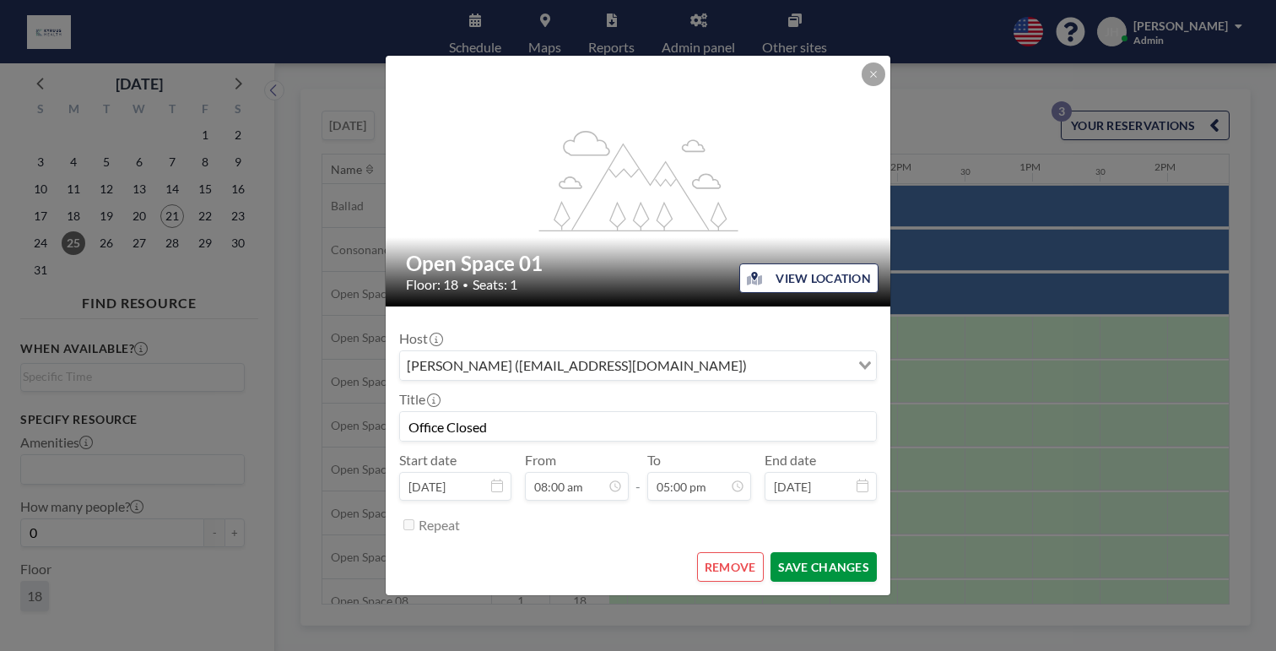
type input "Office Closed"
click at [776, 552] on button "SAVE CHANGES" at bounding box center [824, 567] width 106 height 30
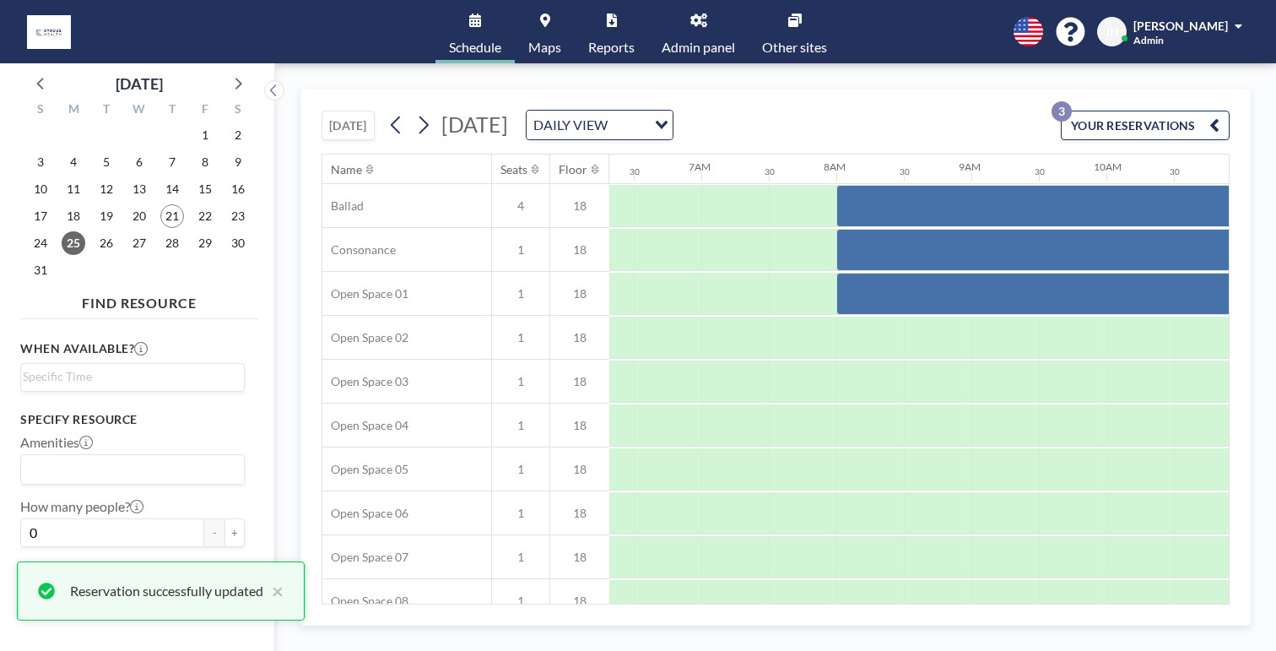
scroll to position [0, 865]
click at [193, 204] on span "22" at bounding box center [205, 216] width 24 height 24
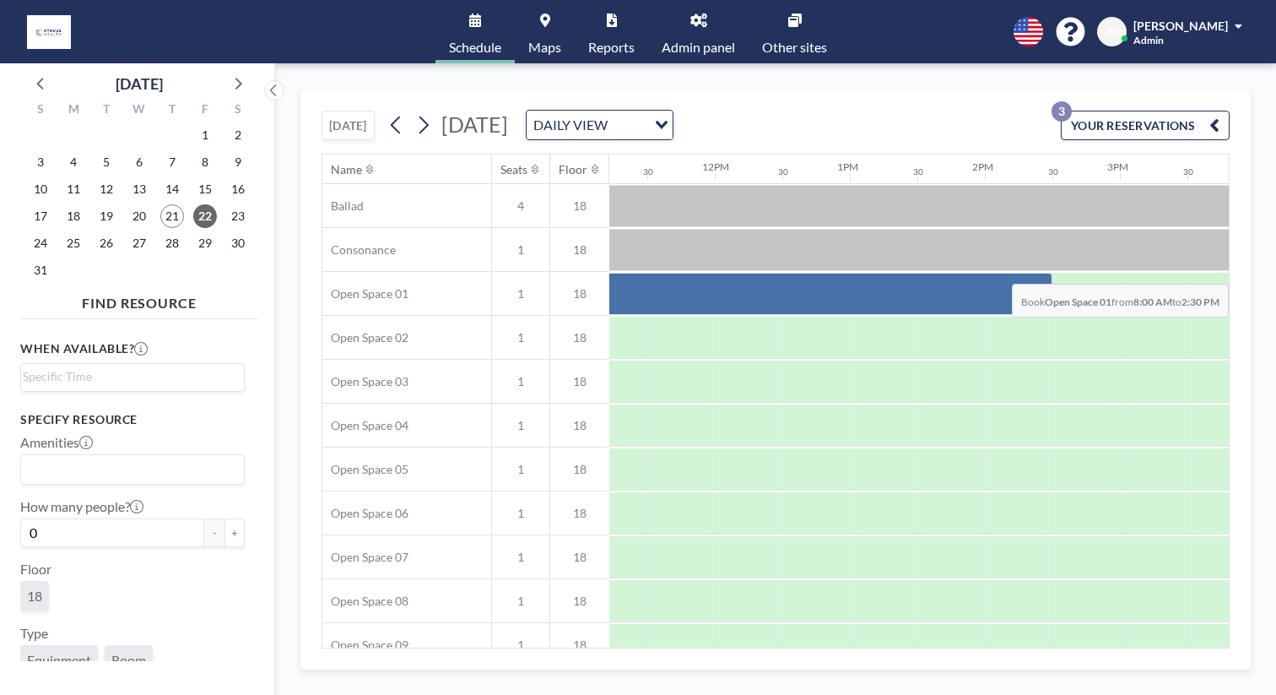
scroll to position [0, 1693]
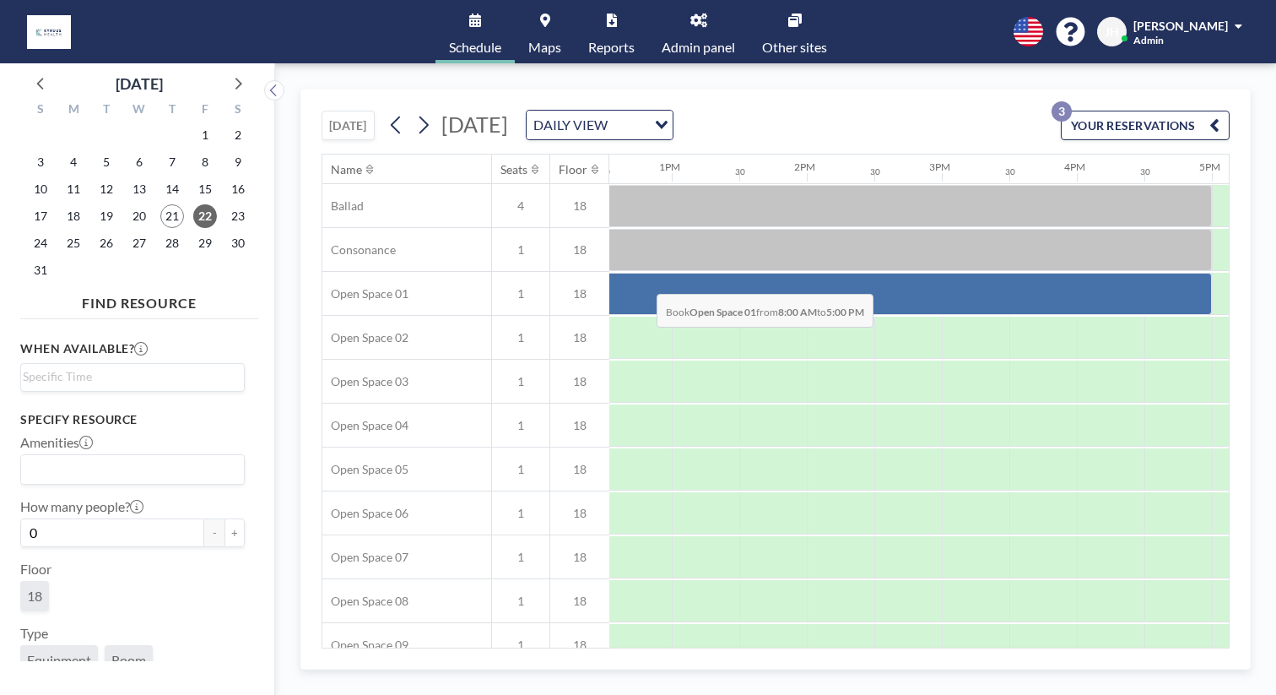
drag, startPoint x: 583, startPoint y: 236, endPoint x: 647, endPoint y: 252, distance: 66.1
click at [647, 273] on div at bounding box center [605, 294] width 1216 height 42
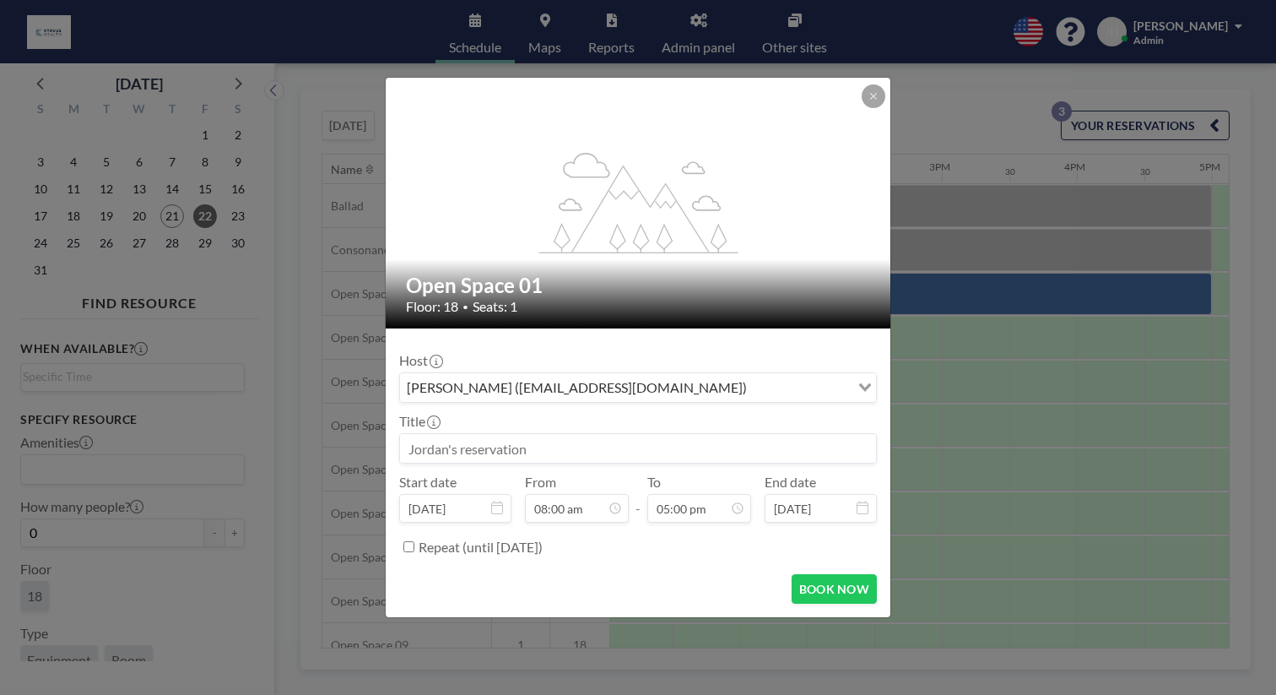
click at [592, 434] on input at bounding box center [638, 448] width 476 height 29
type input "Office Closed"
click at [792, 574] on button "BOOK NOW" at bounding box center [834, 589] width 85 height 30
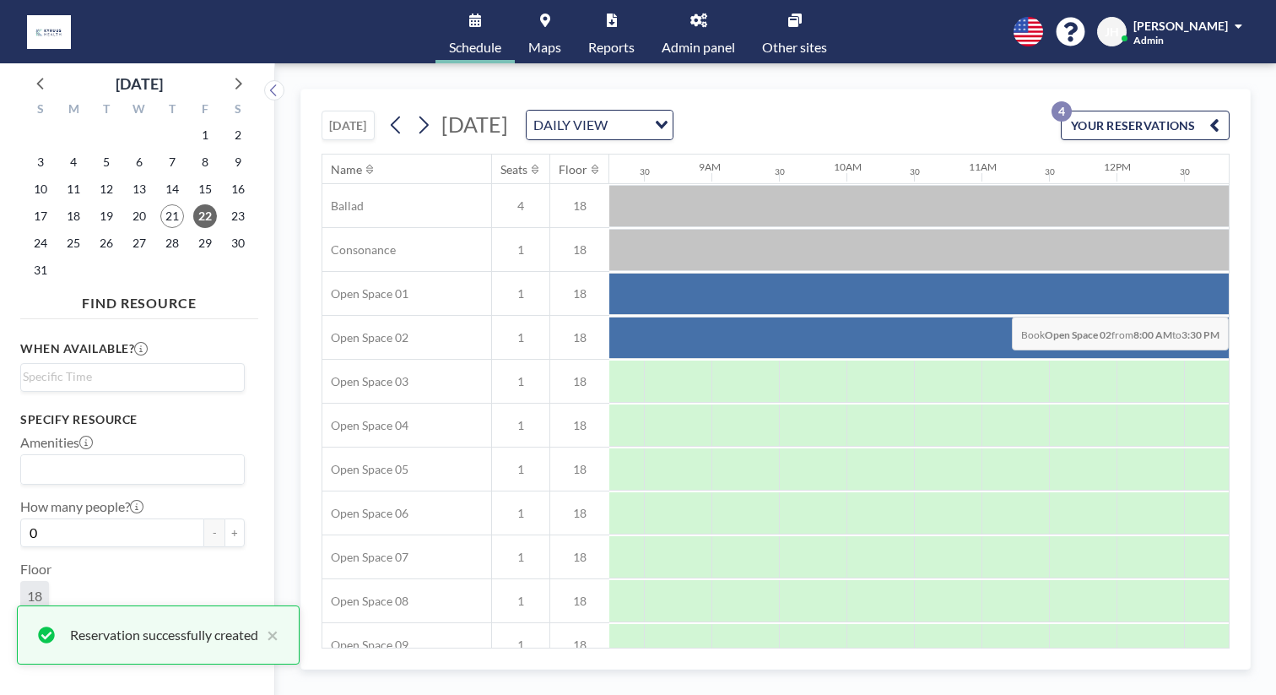
scroll to position [0, 1171]
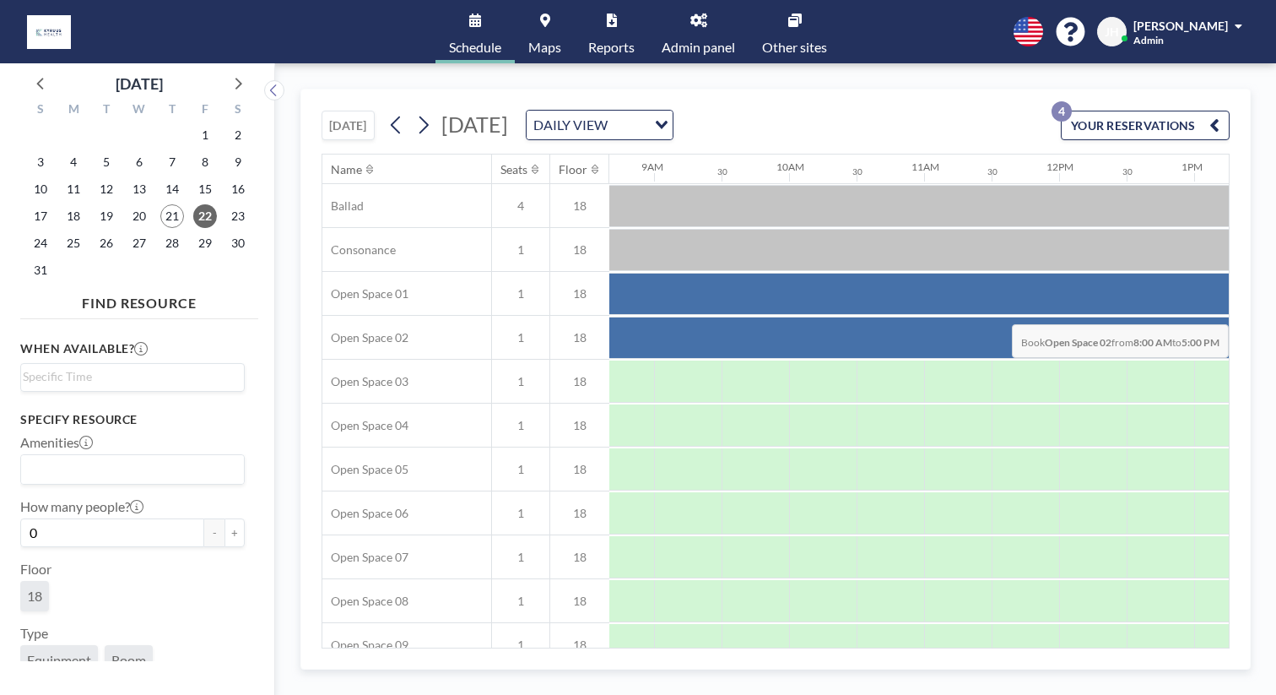
drag, startPoint x: 542, startPoint y: 292, endPoint x: 1144, endPoint y: 284, distance: 602.0
click at [1144, 317] on div at bounding box center [1127, 338] width 1216 height 42
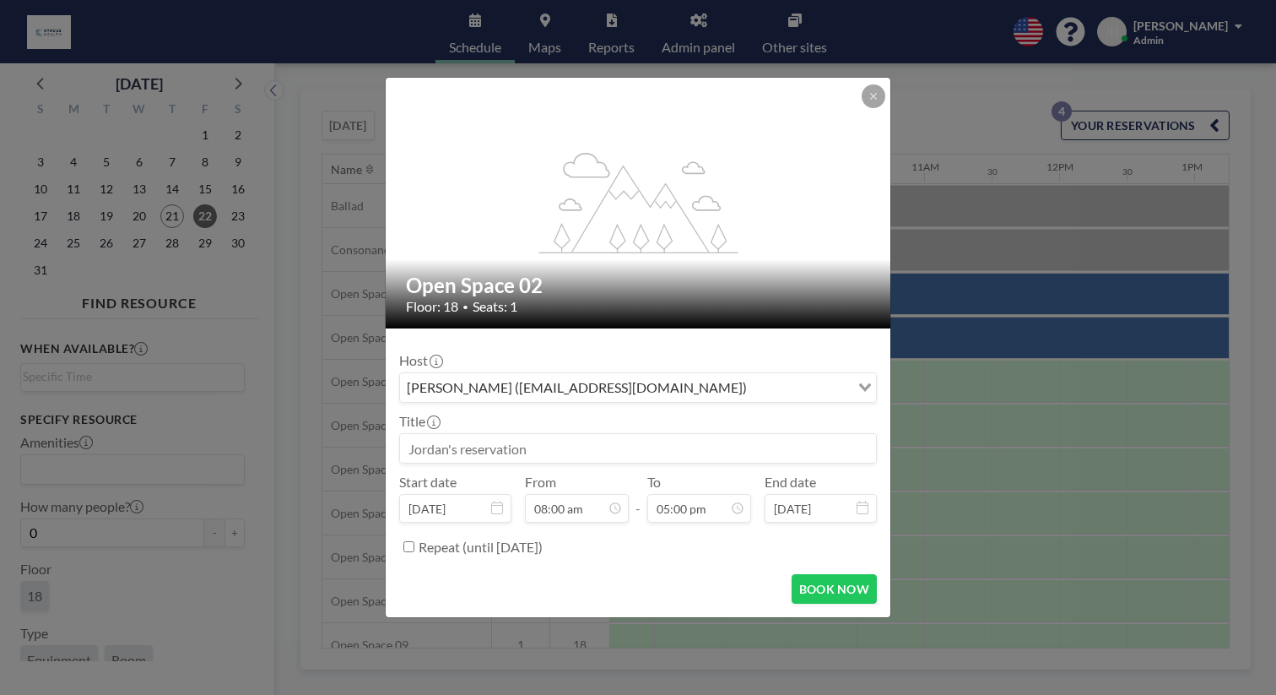
click at [693, 434] on input at bounding box center [638, 448] width 476 height 29
type input "Office Closed"
click at [797, 574] on button "BOOK NOW" at bounding box center [834, 589] width 85 height 30
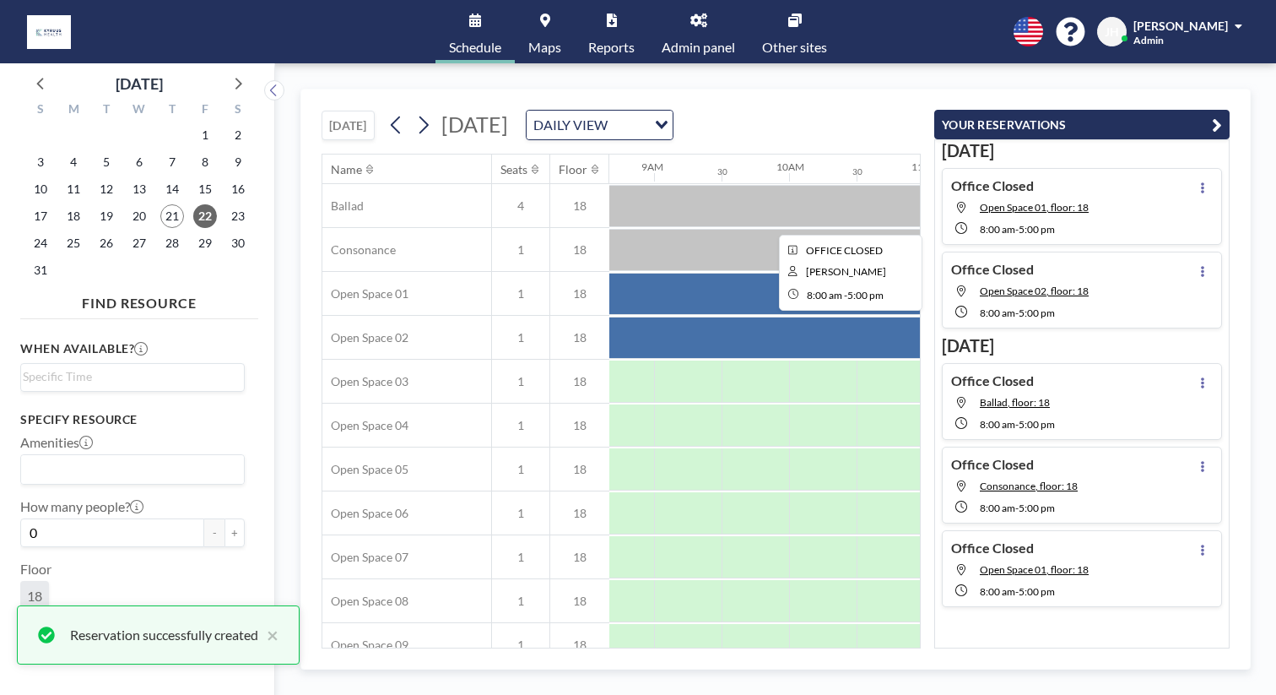
scroll to position [0, 0]
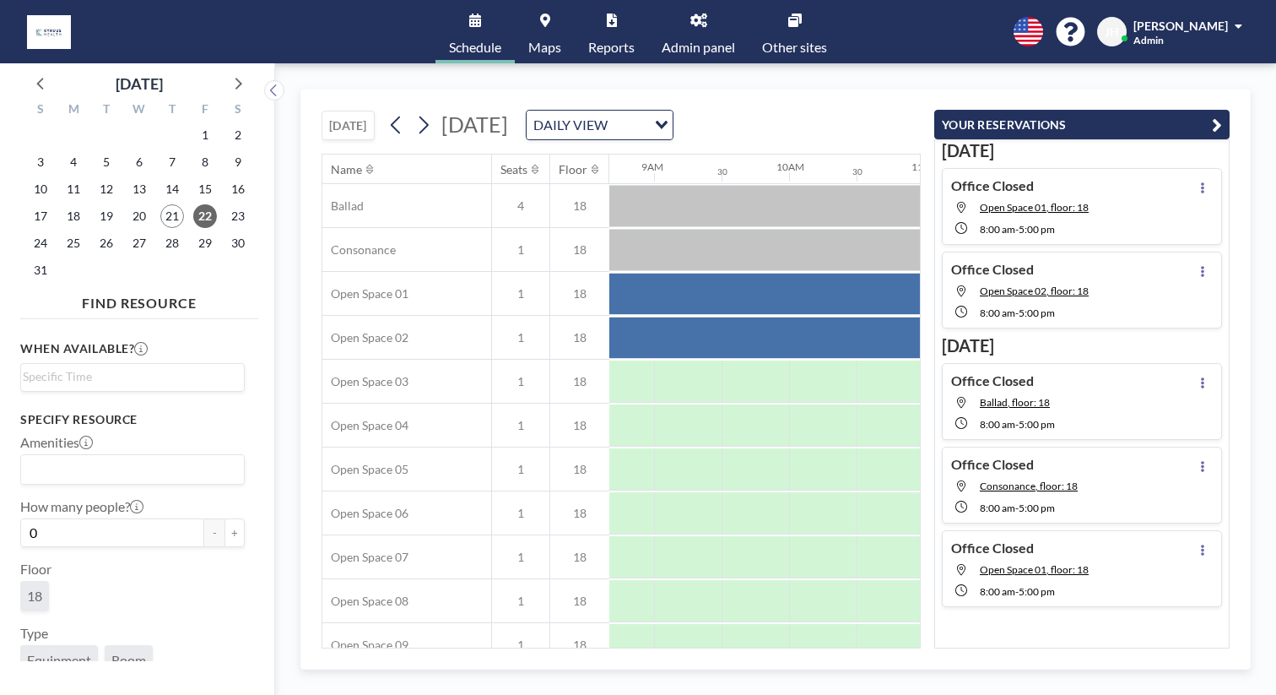
click at [694, 28] on link "Admin panel" at bounding box center [698, 31] width 100 height 63
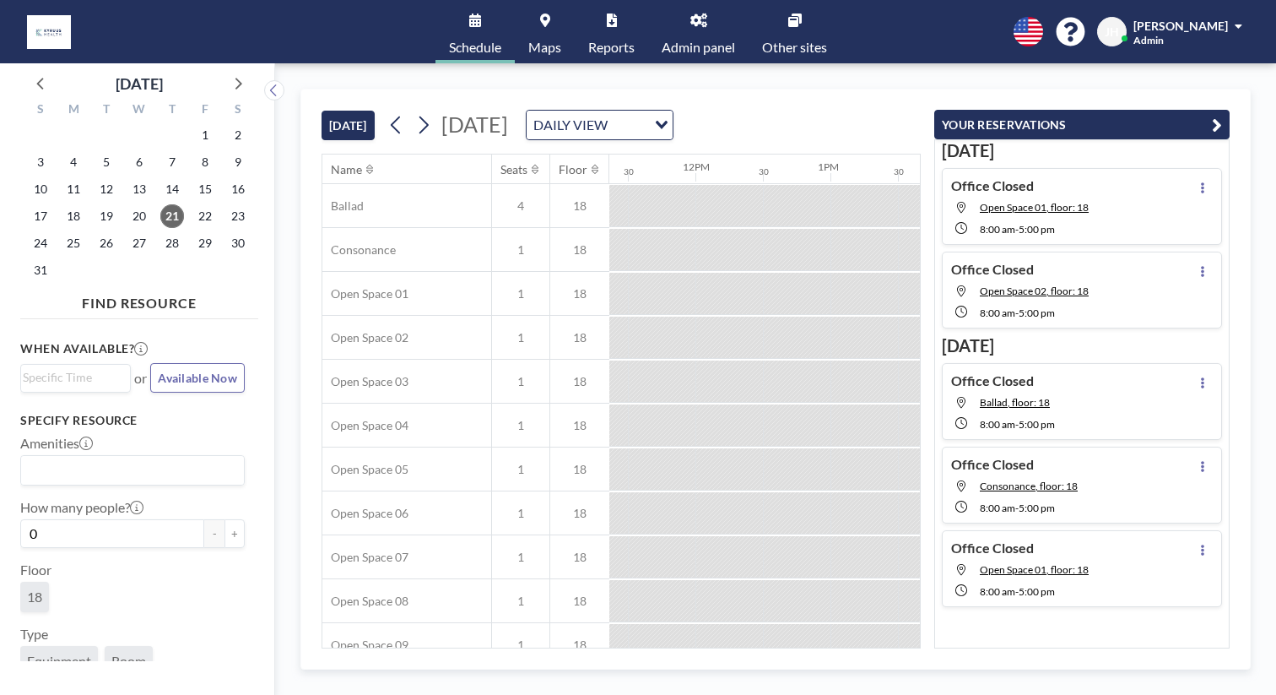
scroll to position [0, 1536]
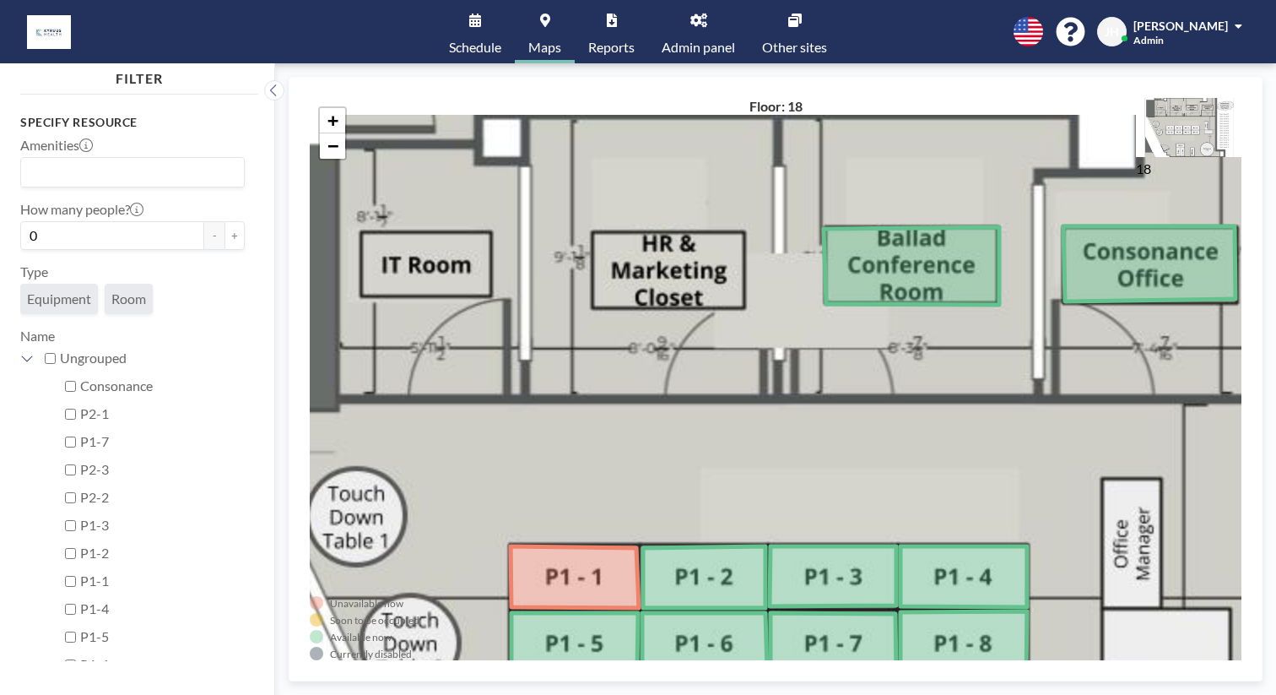
click at [481, 21] on icon at bounding box center [475, 21] width 12 height 14
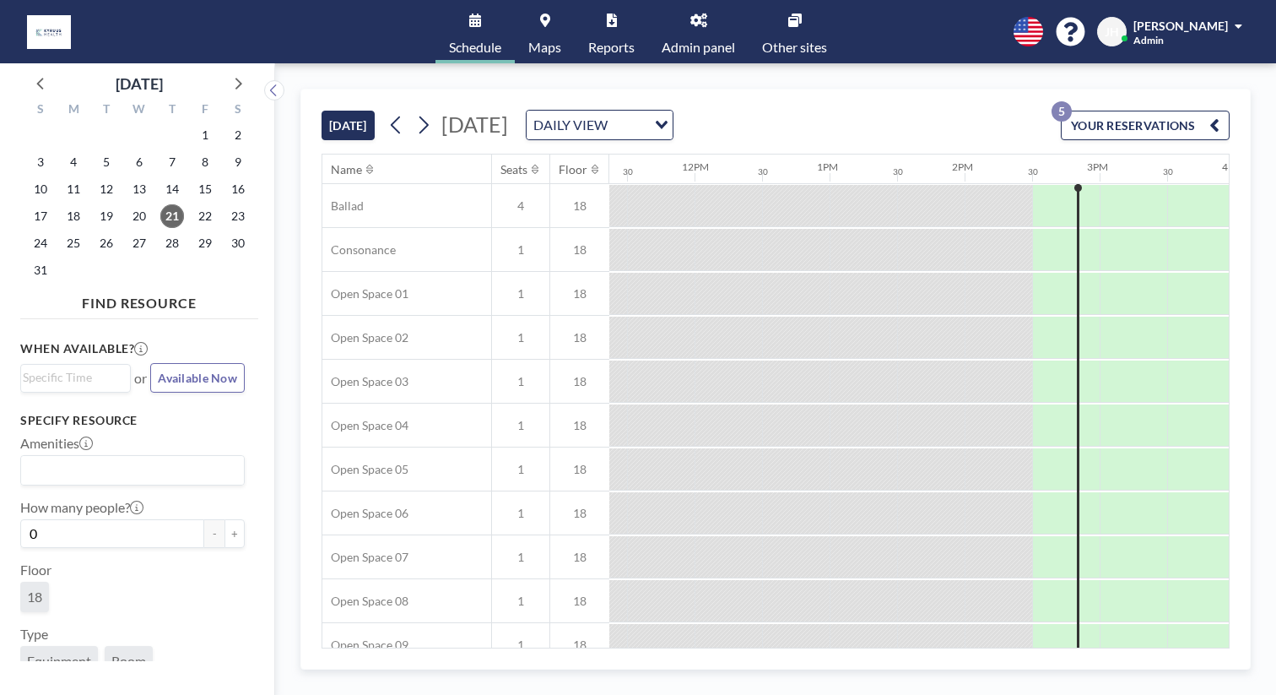
scroll to position [0, 1536]
